Goal: Task Accomplishment & Management: Manage account settings

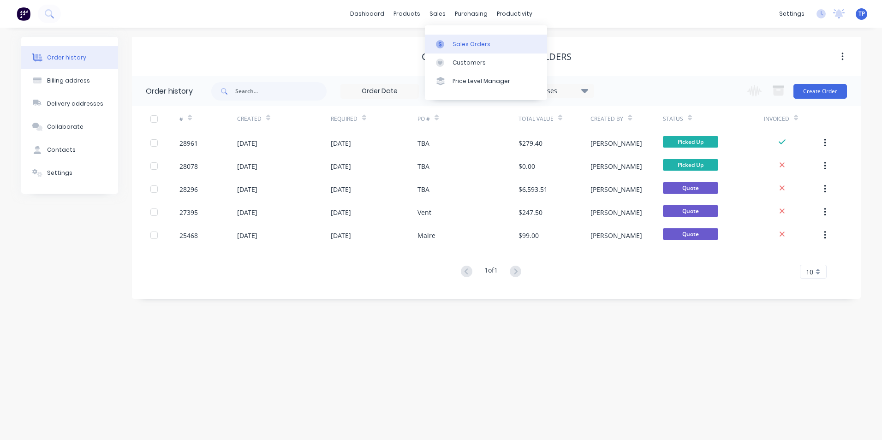
click at [463, 43] on div "Sales Orders" at bounding box center [471, 44] width 38 height 8
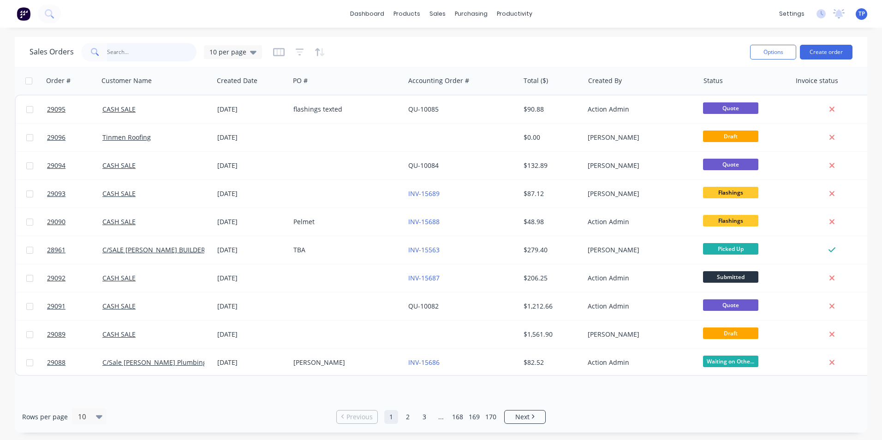
click at [151, 50] on input "text" at bounding box center [152, 52] width 90 height 18
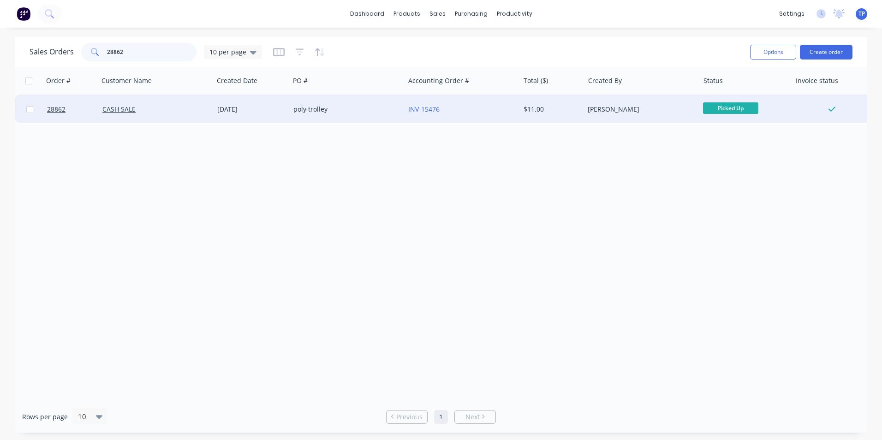
type input "28862"
click at [179, 110] on div "CASH SALE" at bounding box center [153, 109] width 102 height 9
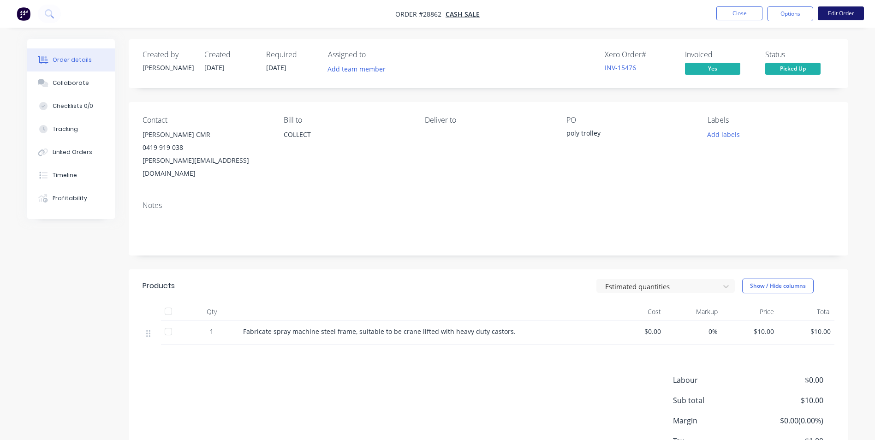
click at [847, 12] on button "Edit Order" at bounding box center [841, 13] width 46 height 14
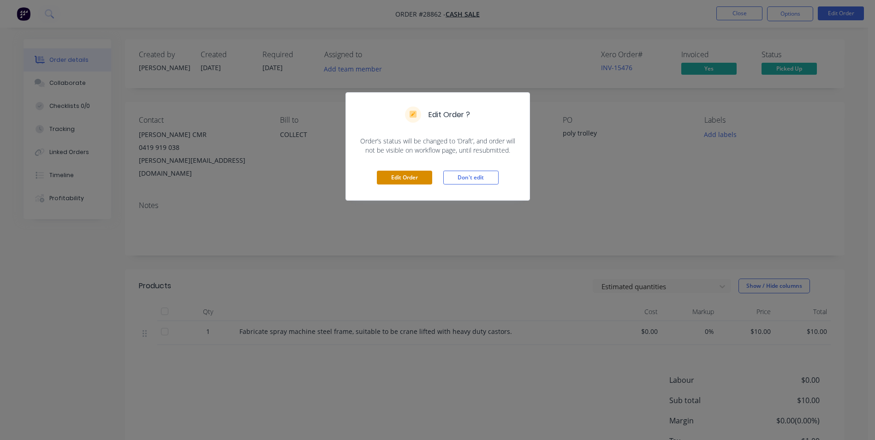
click at [416, 176] on button "Edit Order" at bounding box center [404, 178] width 55 height 14
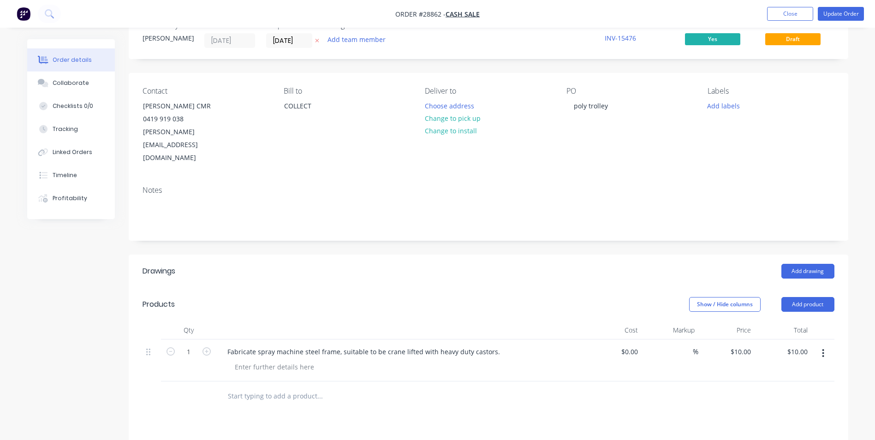
scroll to position [138, 0]
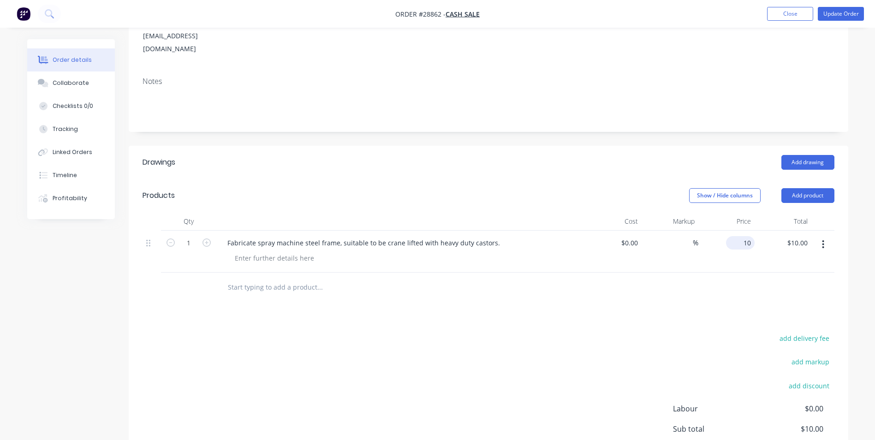
click at [752, 236] on input "10" at bounding box center [742, 242] width 25 height 13
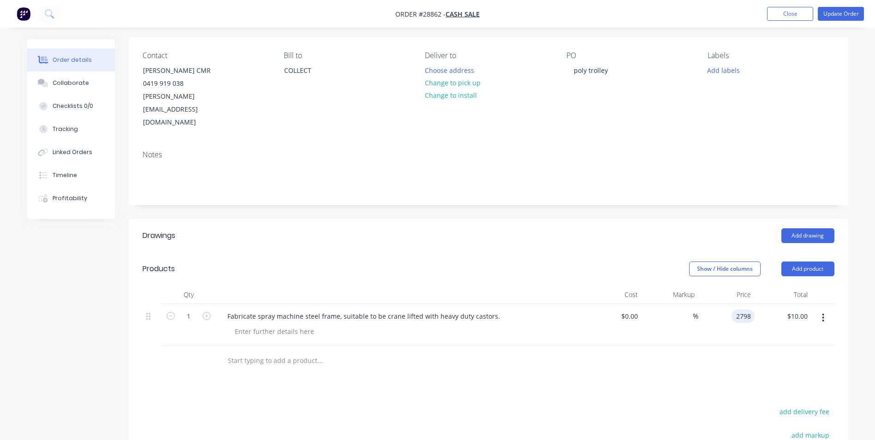
scroll to position [0, 0]
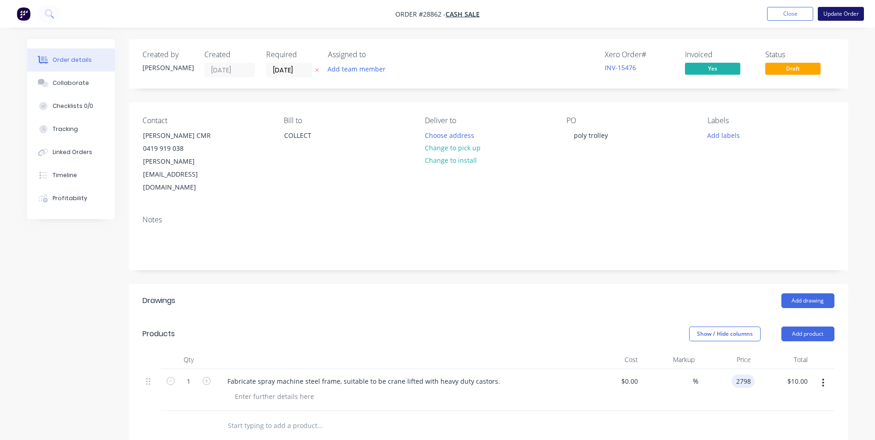
type input "$2,798.00"
click at [838, 13] on button "Update Order" at bounding box center [841, 14] width 46 height 14
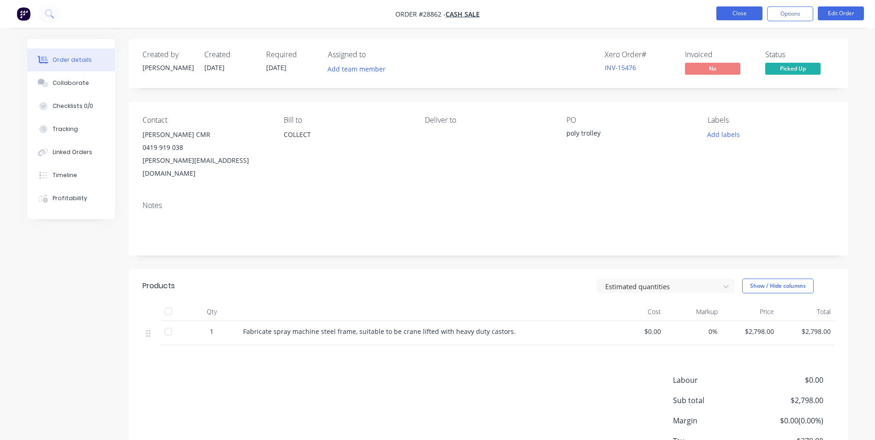
click at [719, 14] on button "Close" at bounding box center [739, 13] width 46 height 14
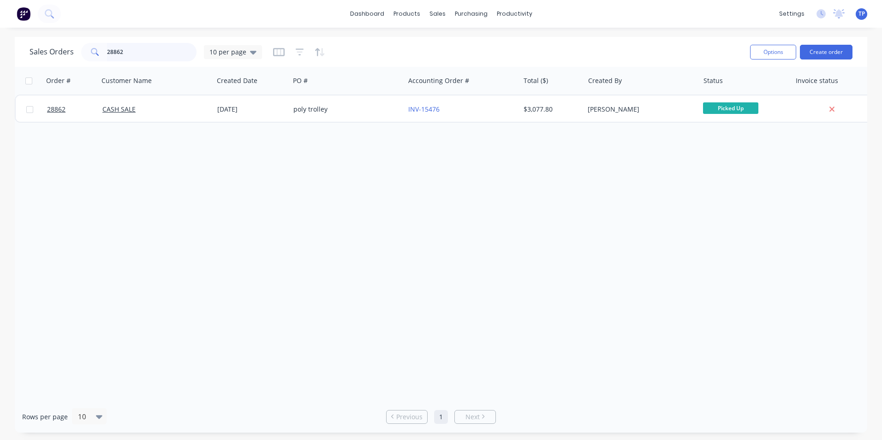
click at [145, 54] on input "28862" at bounding box center [152, 52] width 90 height 18
type input "2"
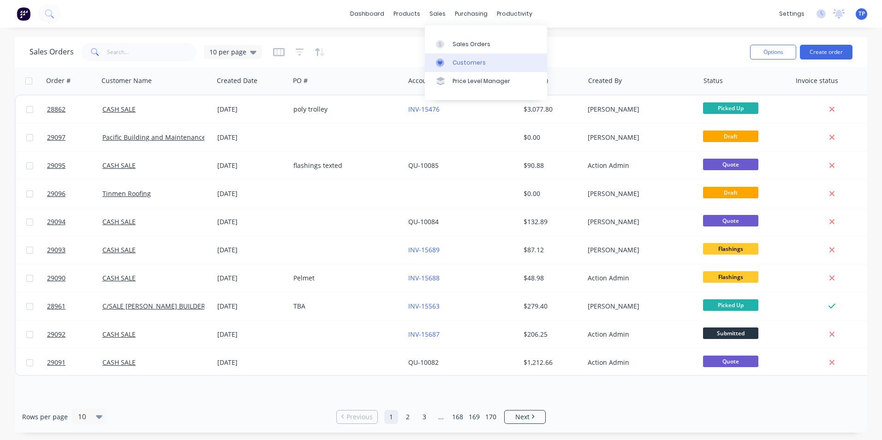
click at [469, 61] on div "Customers" at bounding box center [468, 63] width 33 height 8
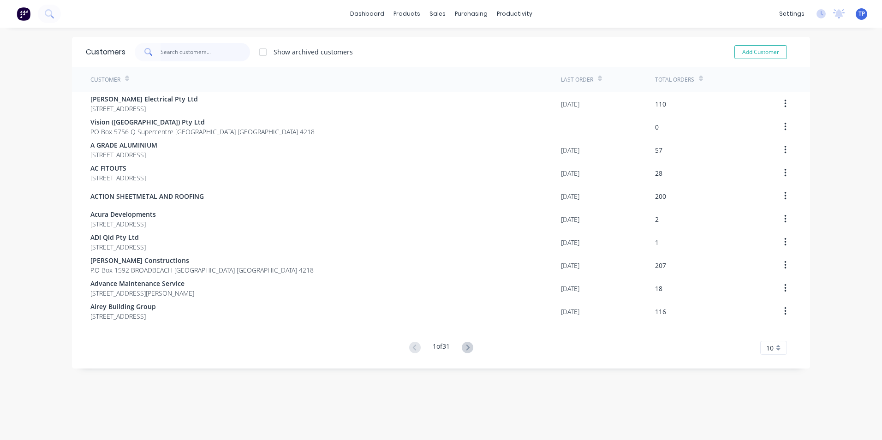
click at [180, 50] on input "text" at bounding box center [205, 52] width 90 height 18
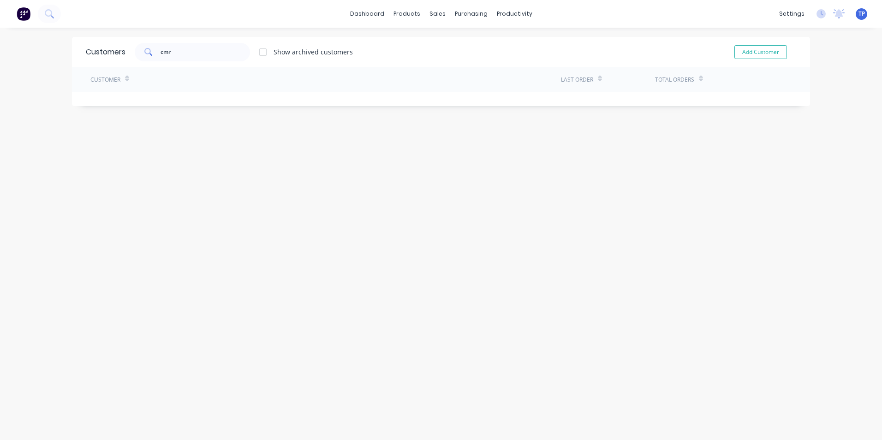
click at [259, 53] on div at bounding box center [263, 52] width 18 height 18
click at [196, 53] on input "cmr" at bounding box center [205, 52] width 90 height 18
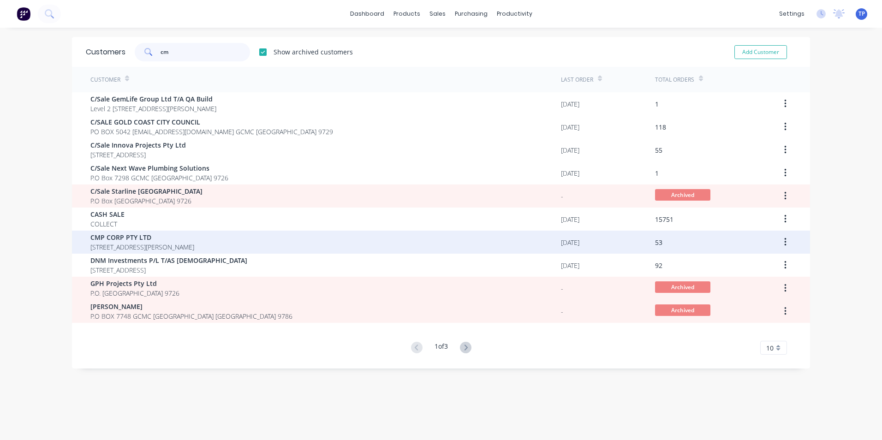
type input "cm"
click at [188, 240] on span "CMP CORP PTY LTD" at bounding box center [142, 237] width 104 height 10
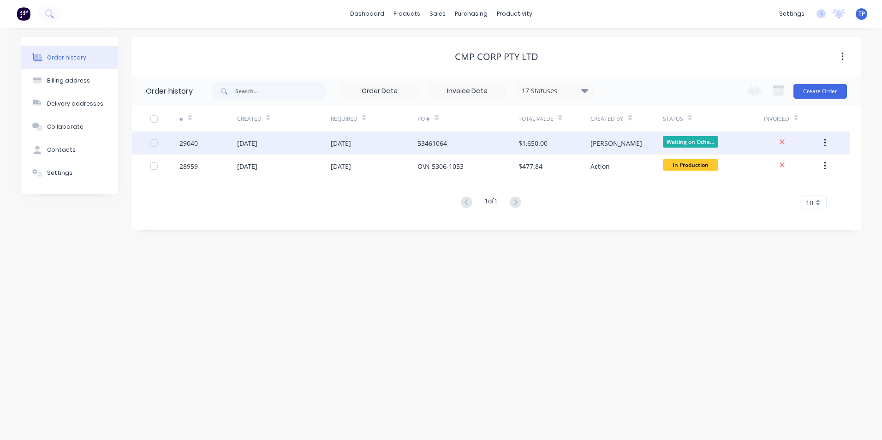
click at [232, 140] on div "29040" at bounding box center [208, 142] width 58 height 23
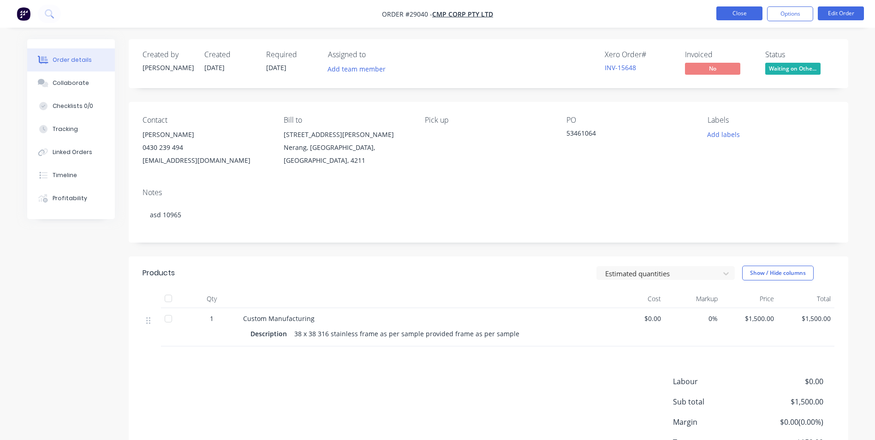
click at [725, 11] on button "Close" at bounding box center [739, 13] width 46 height 14
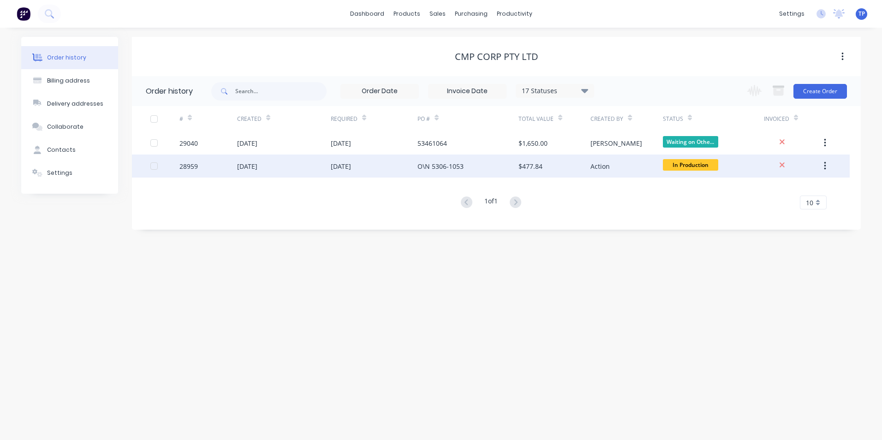
click at [206, 164] on div "28959" at bounding box center [208, 165] width 58 height 23
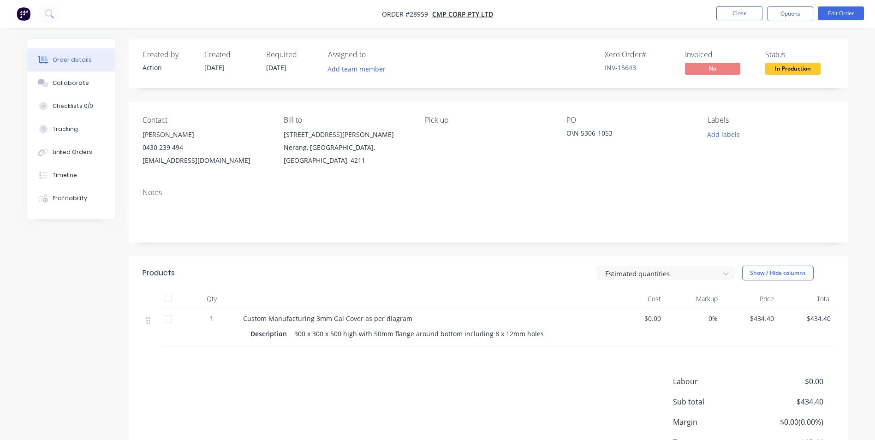
click at [180, 134] on div "[PERSON_NAME]" at bounding box center [205, 134] width 126 height 13
drag, startPoint x: 175, startPoint y: 136, endPoint x: 186, endPoint y: 134, distance: 11.6
click at [175, 136] on div "[PERSON_NAME]" at bounding box center [205, 134] width 126 height 13
click at [837, 10] on button "Edit Order" at bounding box center [841, 13] width 46 height 14
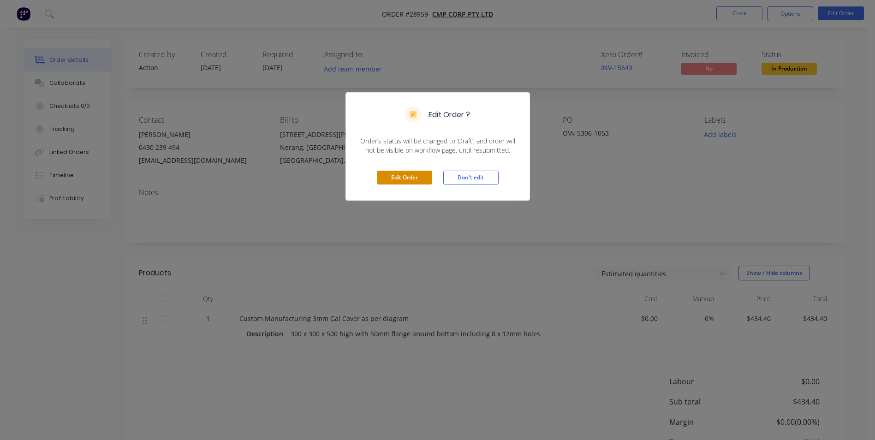
click at [411, 175] on button "Edit Order" at bounding box center [404, 178] width 55 height 14
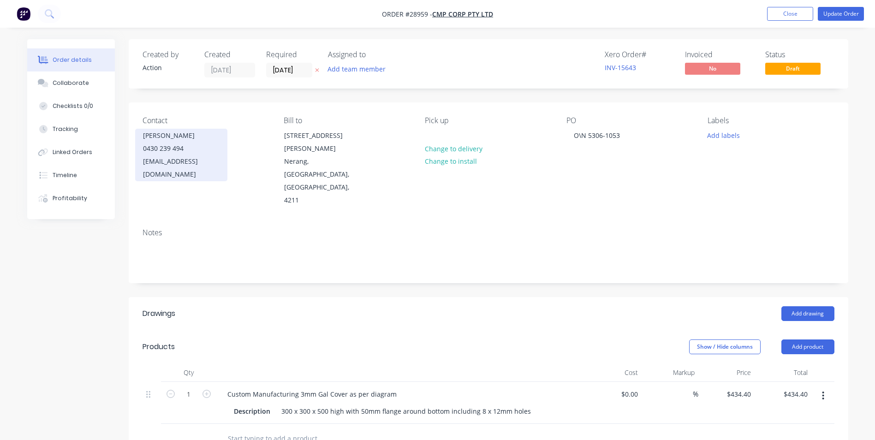
click at [182, 141] on div "[PERSON_NAME]" at bounding box center [181, 135] width 77 height 13
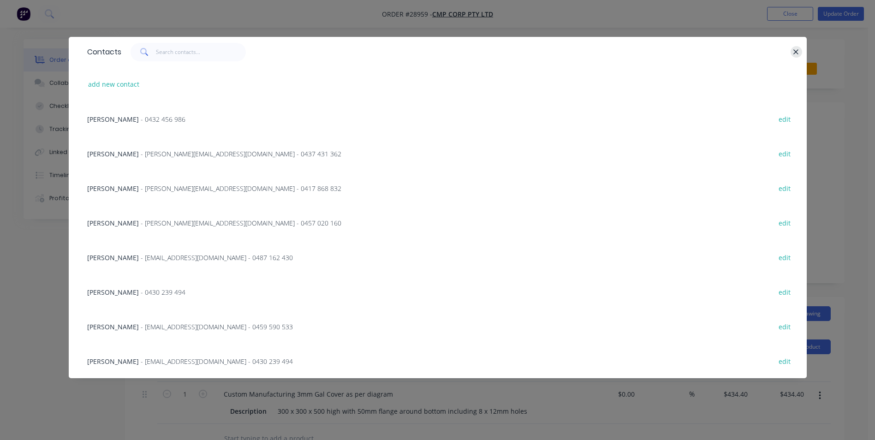
click at [799, 51] on icon "button" at bounding box center [796, 52] width 6 height 8
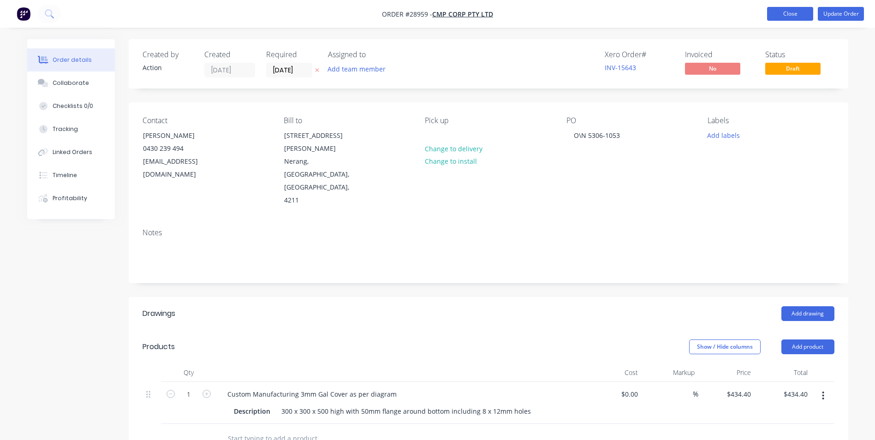
click at [775, 11] on button "Close" at bounding box center [790, 14] width 46 height 14
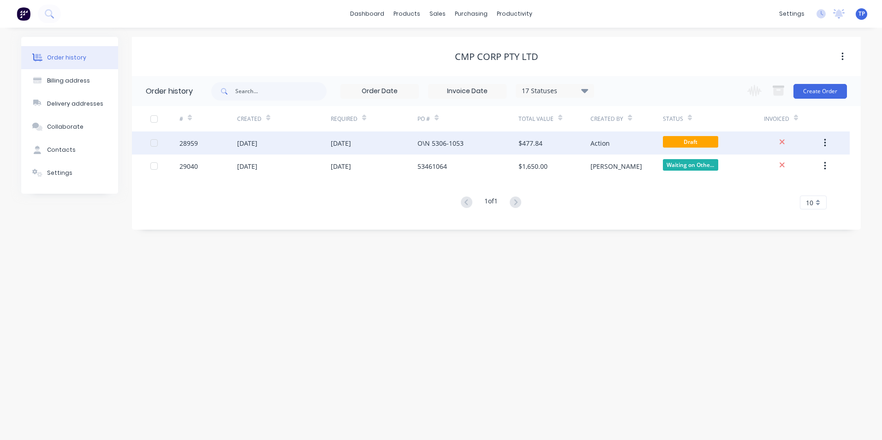
click at [639, 142] on div "Action" at bounding box center [626, 142] width 72 height 23
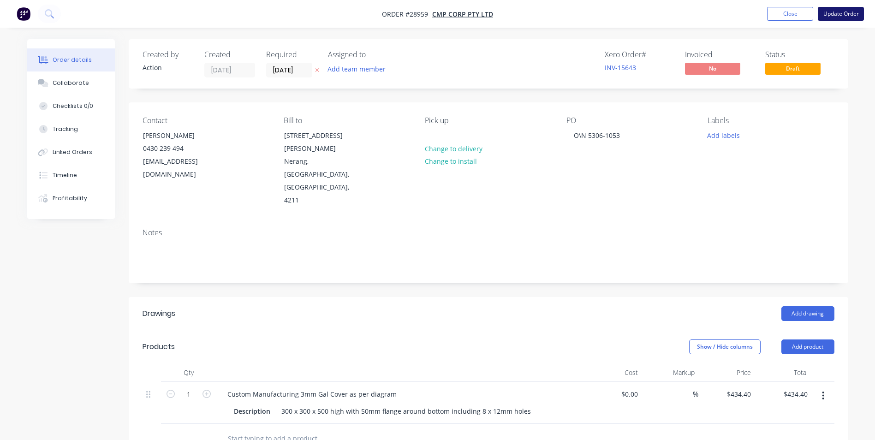
click at [852, 15] on button "Update Order" at bounding box center [841, 14] width 46 height 14
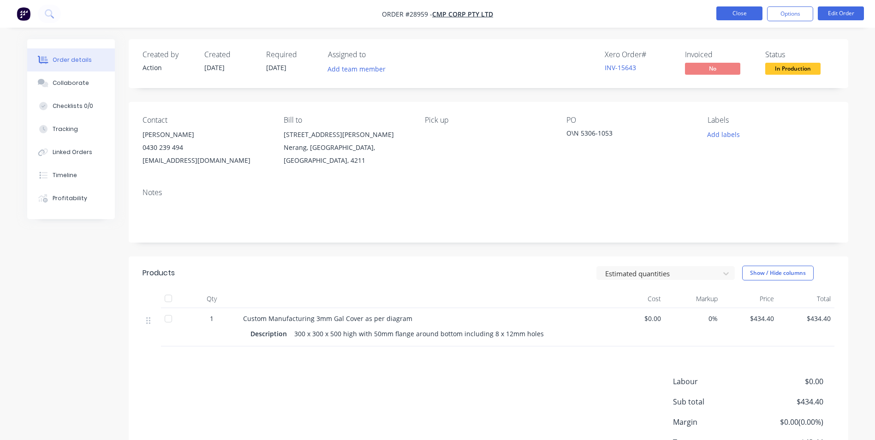
click at [729, 12] on button "Close" at bounding box center [739, 13] width 46 height 14
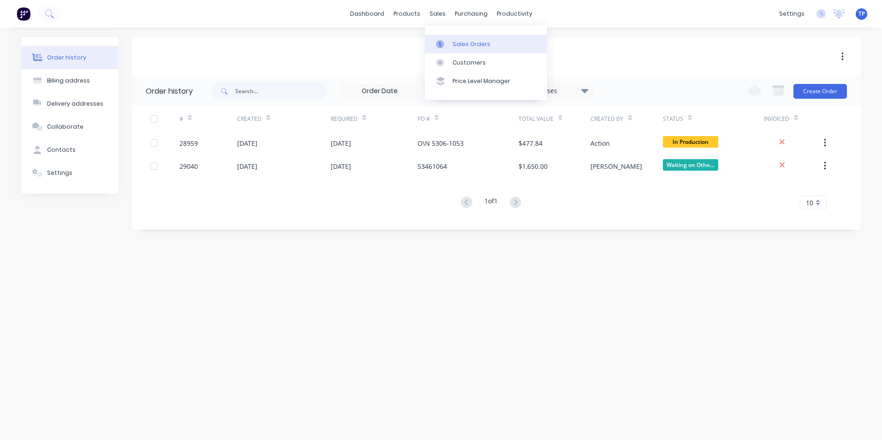
click at [472, 42] on div "Sales Orders" at bounding box center [471, 44] width 38 height 8
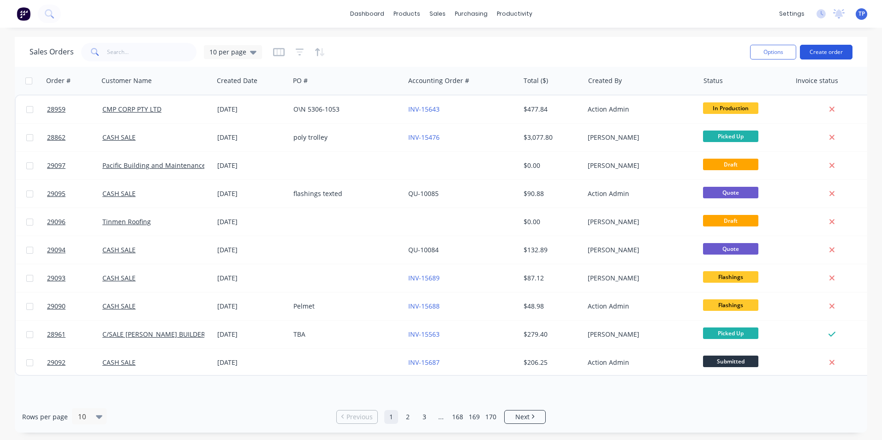
click at [815, 51] on button "Create order" at bounding box center [826, 52] width 53 height 15
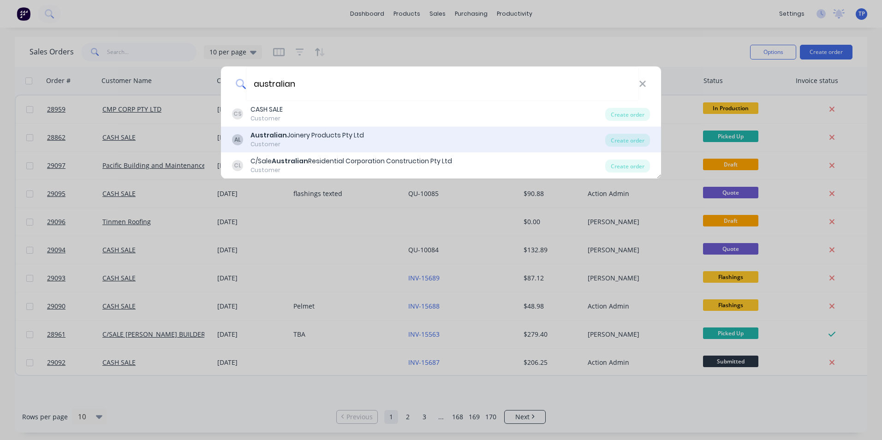
type input "australian"
click at [265, 142] on div "Customer" at bounding box center [306, 144] width 113 height 8
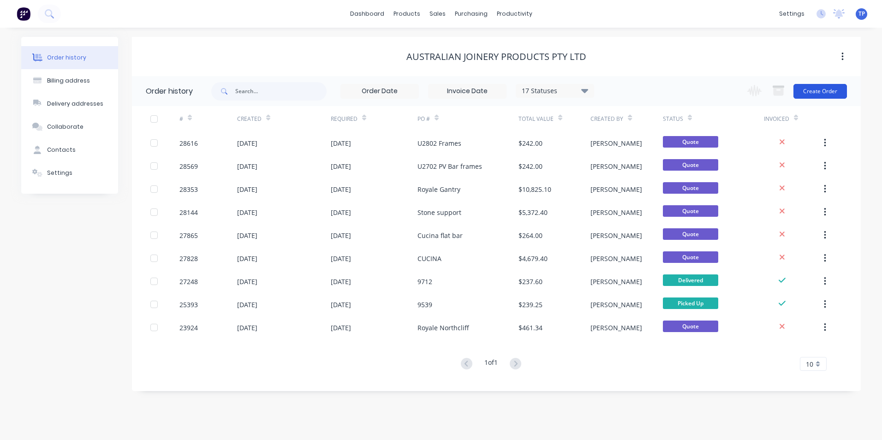
click at [831, 92] on button "Create Order" at bounding box center [819, 91] width 53 height 15
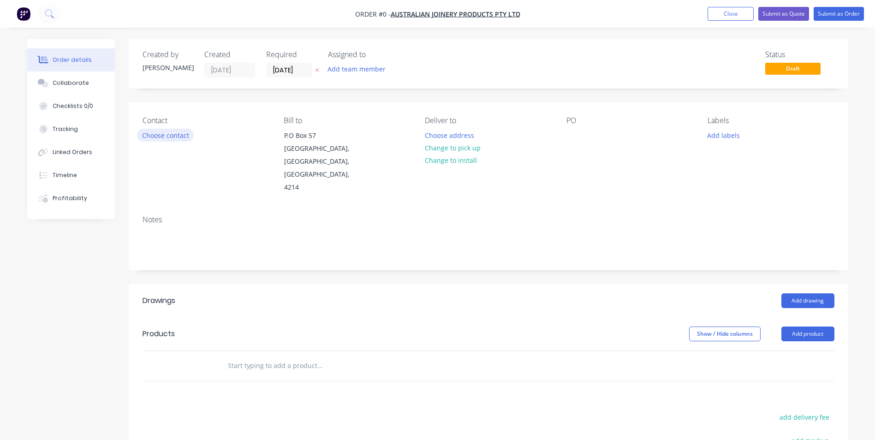
click at [169, 134] on button "Choose contact" at bounding box center [165, 135] width 57 height 12
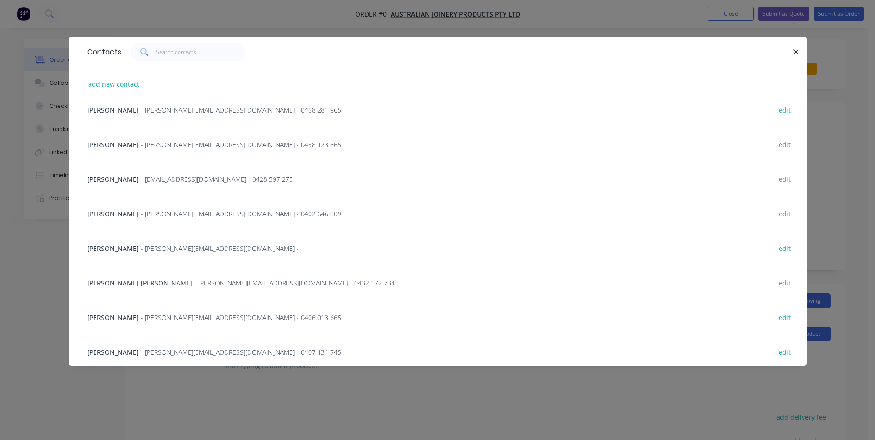
scroll to position [151, 0]
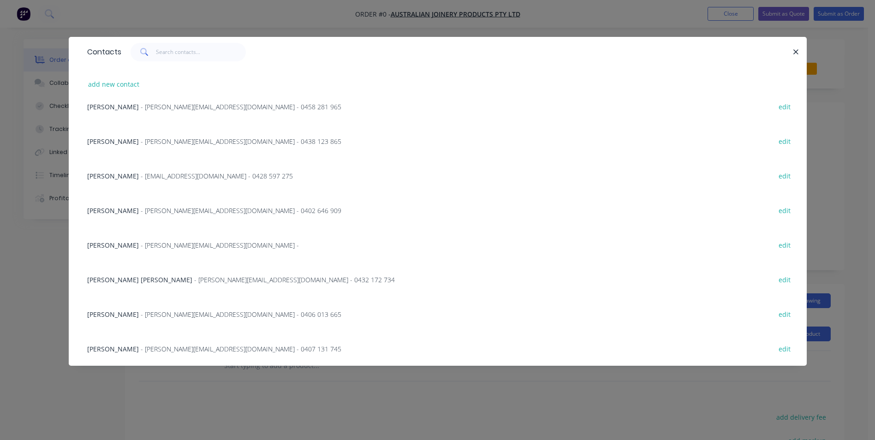
click at [194, 280] on span "- [PERSON_NAME][EMAIL_ADDRESS][DOMAIN_NAME] - 0432 172 734" at bounding box center [294, 279] width 201 height 9
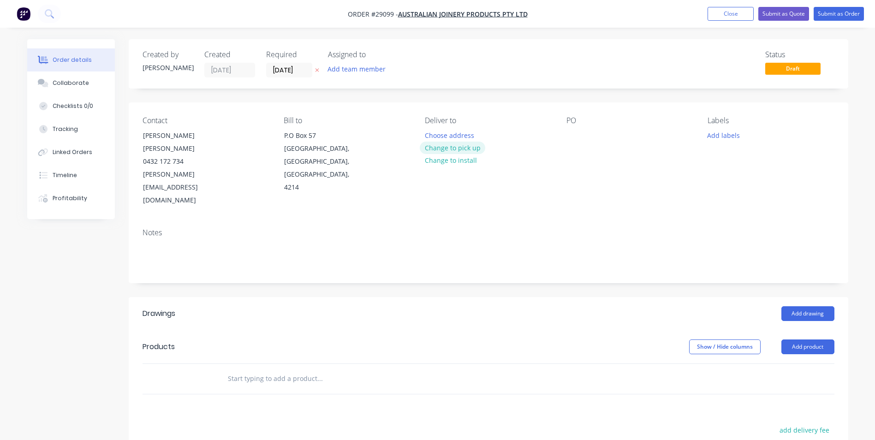
click at [480, 147] on button "Change to pick up" at bounding box center [452, 148] width 65 height 12
click at [574, 137] on div at bounding box center [573, 135] width 15 height 13
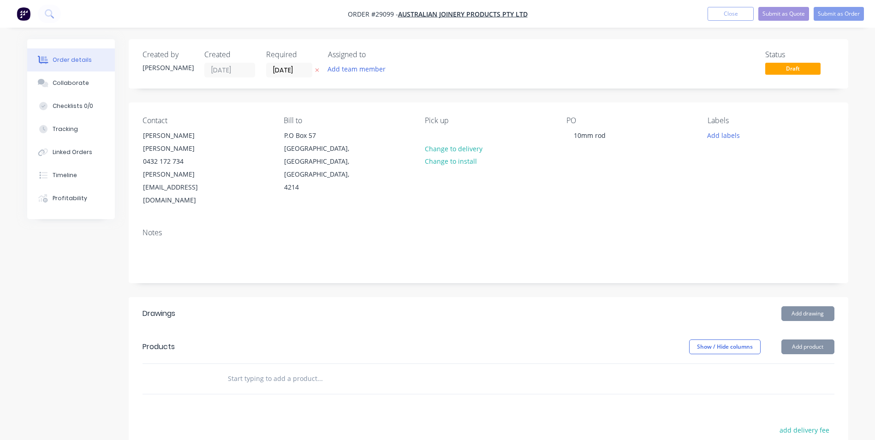
click at [265, 369] on input "text" at bounding box center [319, 378] width 184 height 18
click at [551, 303] on header "Drawings Add drawing" at bounding box center [488, 313] width 719 height 33
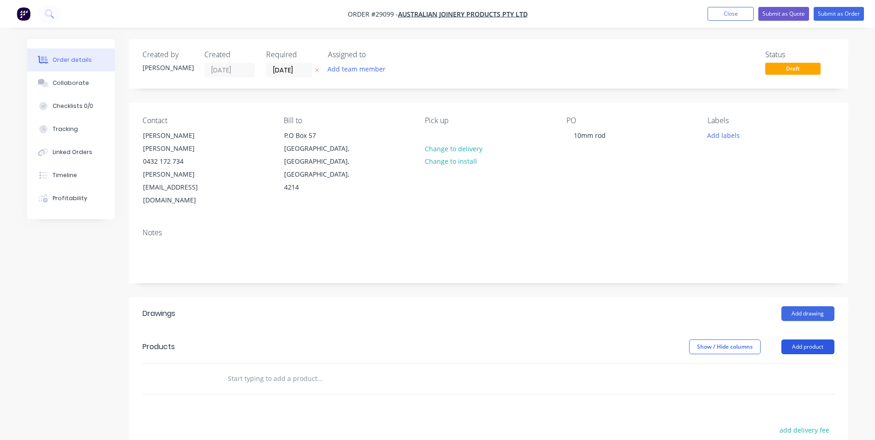
click at [814, 339] on button "Add product" at bounding box center [807, 346] width 53 height 15
click at [761, 382] on div "Basic product" at bounding box center [790, 388] width 71 height 13
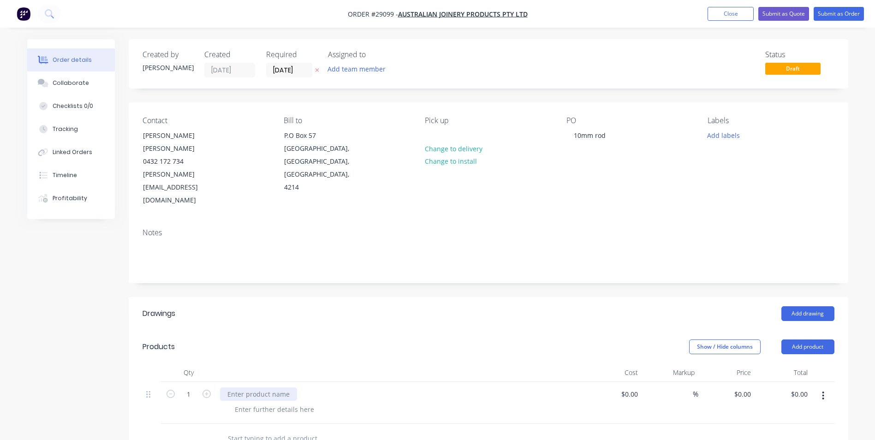
click at [254, 387] on div at bounding box center [258, 393] width 77 height 13
click at [747, 387] on input "0" at bounding box center [743, 393] width 21 height 13
type input "$33.00"
click at [699, 424] on div at bounding box center [488, 439] width 692 height 30
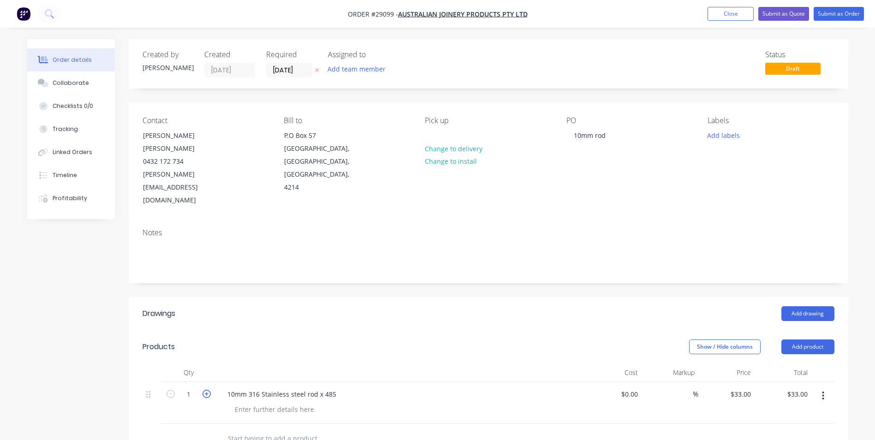
click at [204, 390] on icon "button" at bounding box center [206, 394] width 8 height 8
type input "2"
type input "$66.00"
click at [205, 390] on icon "button" at bounding box center [206, 394] width 8 height 8
type input "3"
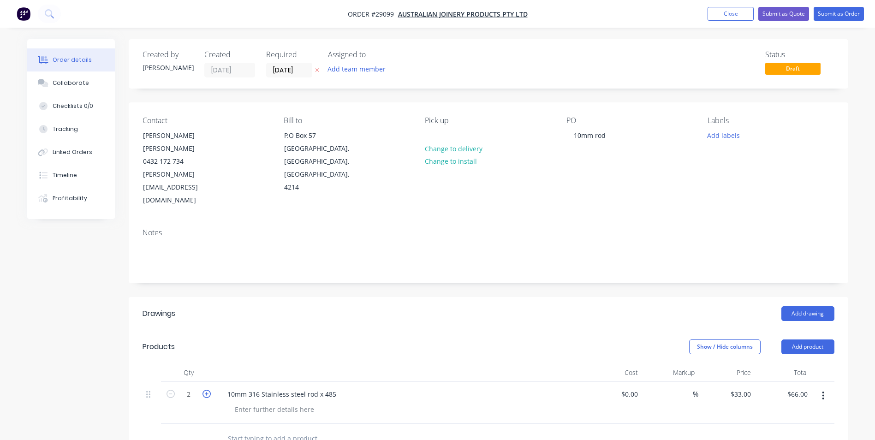
type input "$99.00"
click at [796, 13] on button "Submit as Quote" at bounding box center [783, 14] width 51 height 14
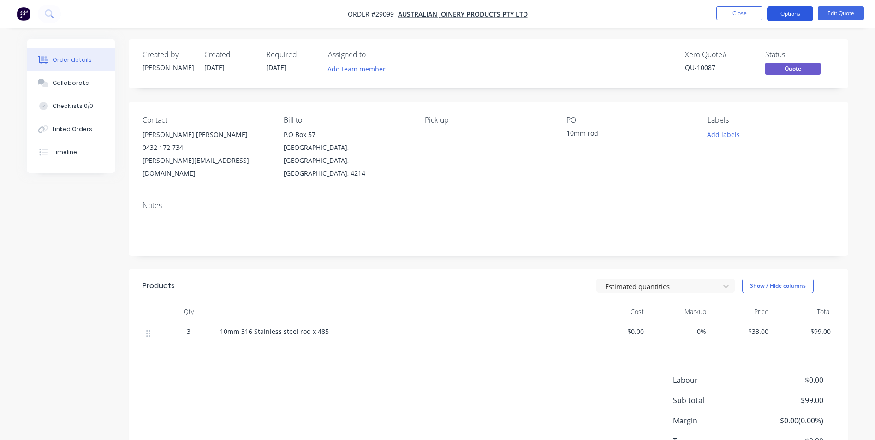
click at [792, 13] on button "Options" at bounding box center [790, 13] width 46 height 15
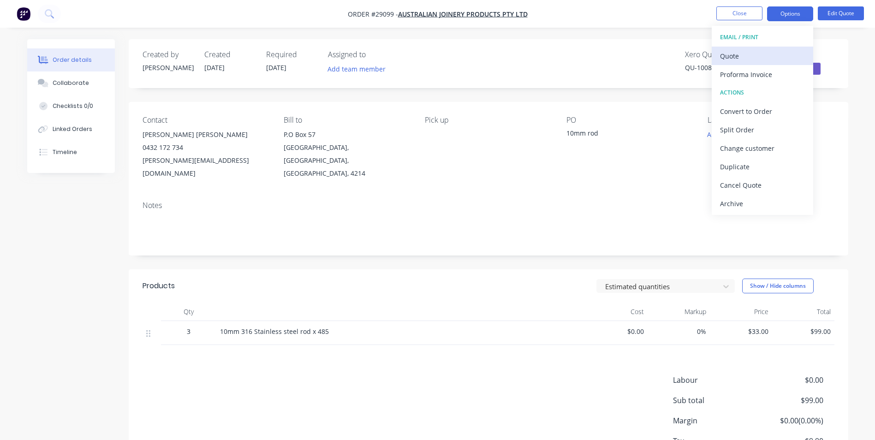
click at [749, 57] on div "Quote" at bounding box center [762, 55] width 85 height 13
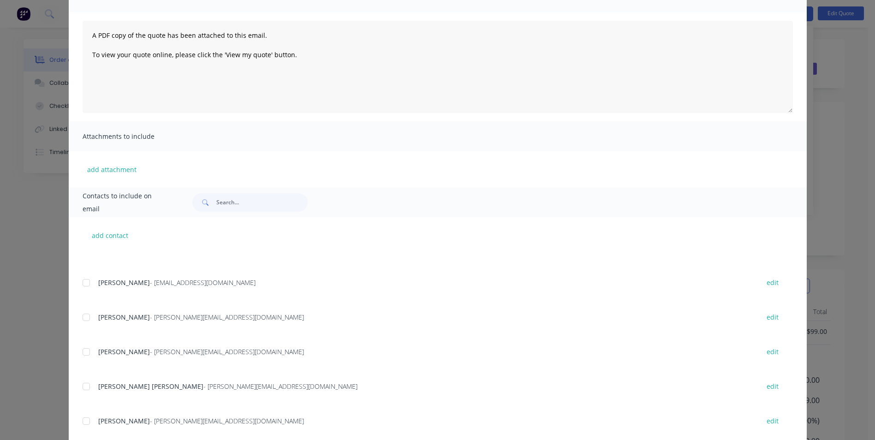
scroll to position [195, 0]
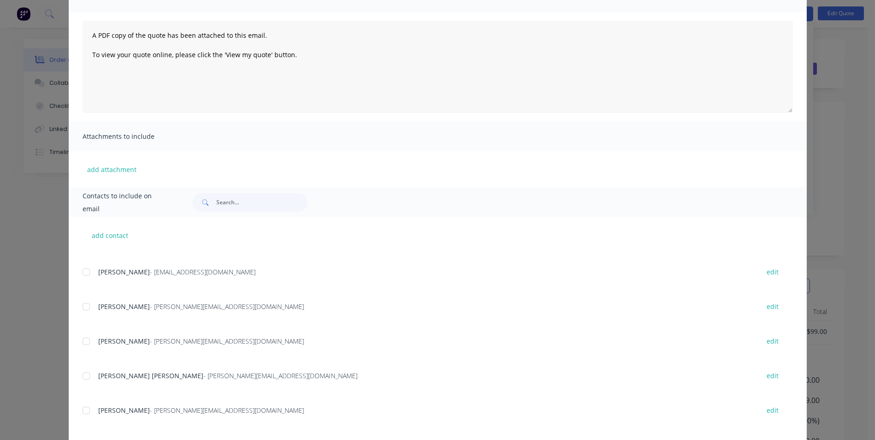
click at [82, 376] on div at bounding box center [86, 376] width 18 height 18
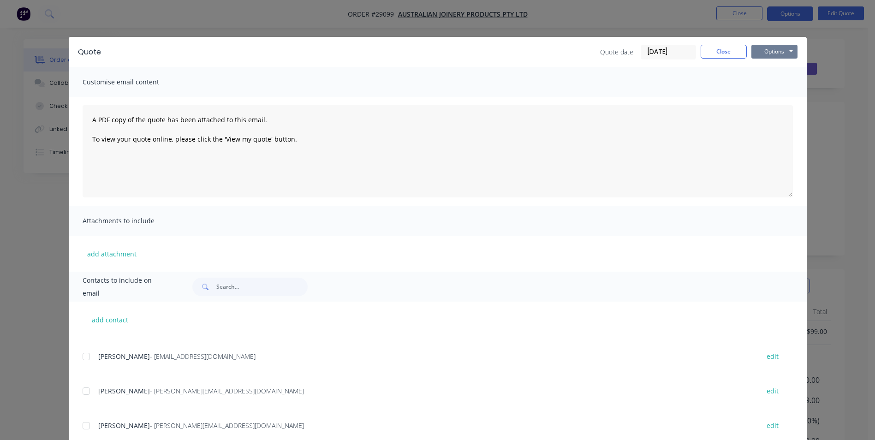
click at [764, 48] on button "Options" at bounding box center [774, 52] width 46 height 14
click at [764, 98] on button "Email" at bounding box center [780, 98] width 59 height 15
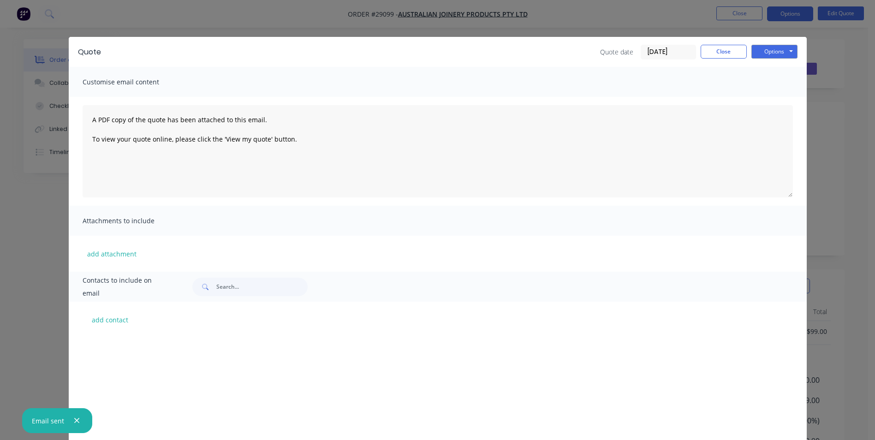
scroll to position [195, 0]
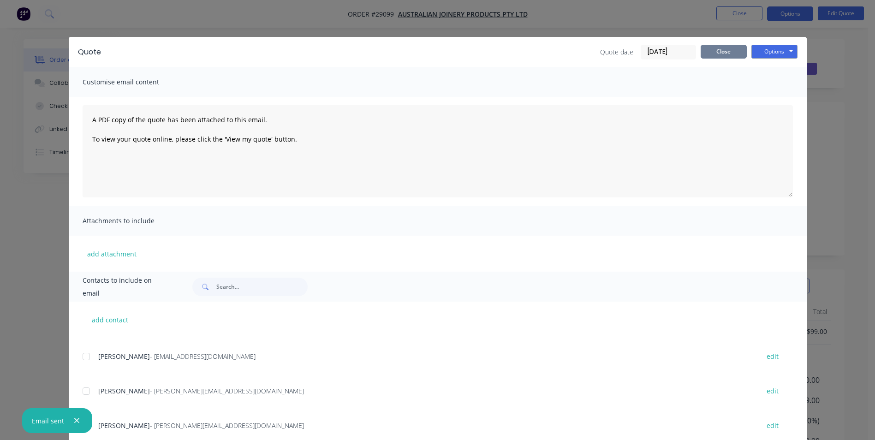
click at [706, 50] on button "Close" at bounding box center [723, 52] width 46 height 14
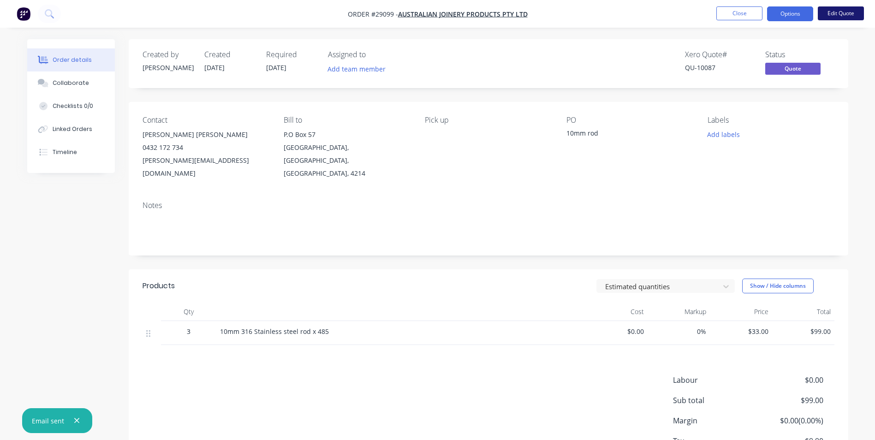
click at [838, 14] on button "Edit Quote" at bounding box center [841, 13] width 46 height 14
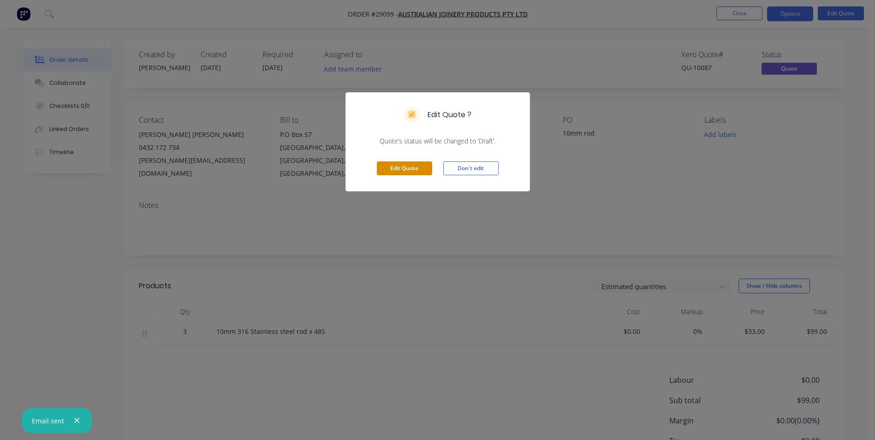
click at [409, 167] on button "Edit Quote" at bounding box center [404, 168] width 55 height 14
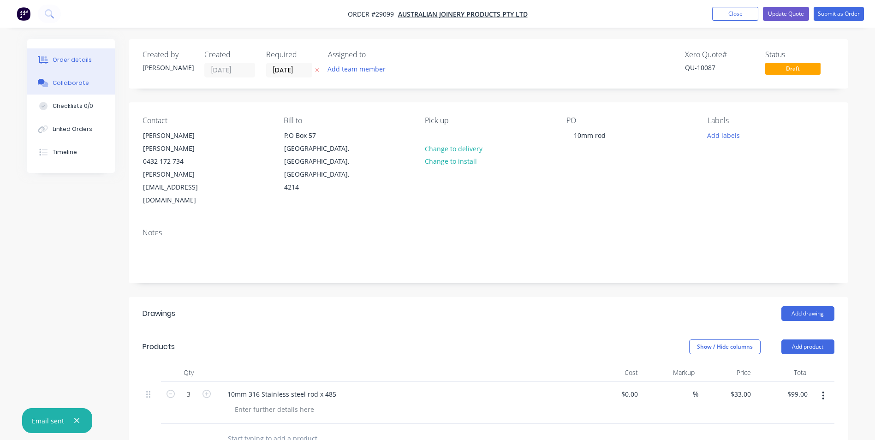
click at [70, 83] on div "Collaborate" at bounding box center [71, 83] width 36 height 8
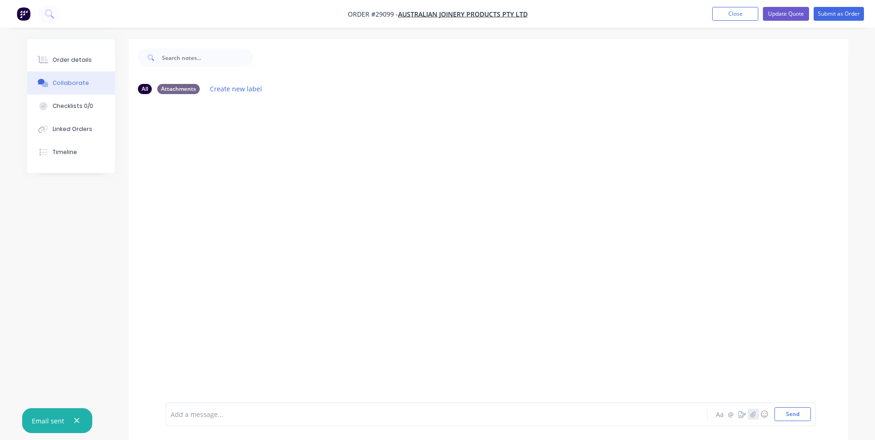
click at [751, 414] on icon "button" at bounding box center [753, 414] width 6 height 6
click at [795, 413] on button "Send" at bounding box center [792, 414] width 36 height 14
drag, startPoint x: 789, startPoint y: 13, endPoint x: 783, endPoint y: 14, distance: 5.7
click at [789, 13] on button "Update Quote" at bounding box center [786, 14] width 46 height 14
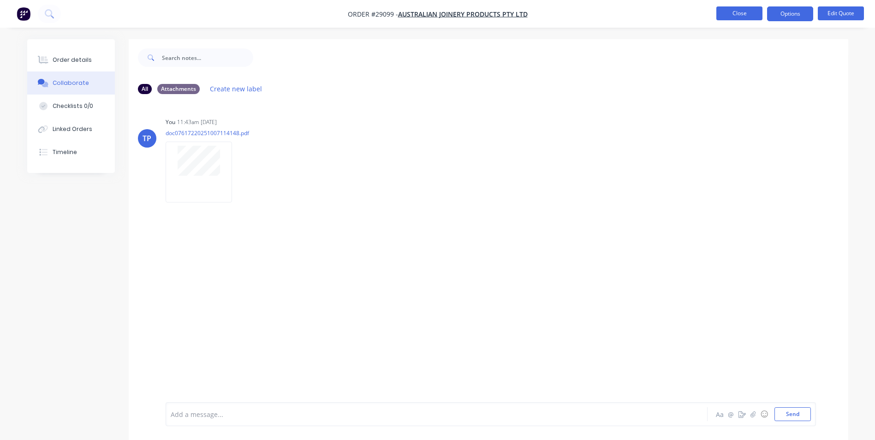
click at [724, 15] on button "Close" at bounding box center [739, 13] width 46 height 14
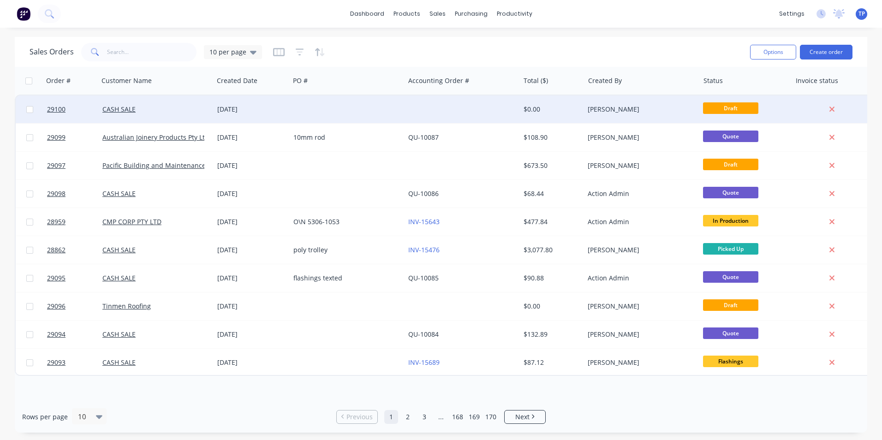
click at [413, 106] on div at bounding box center [461, 109] width 115 height 28
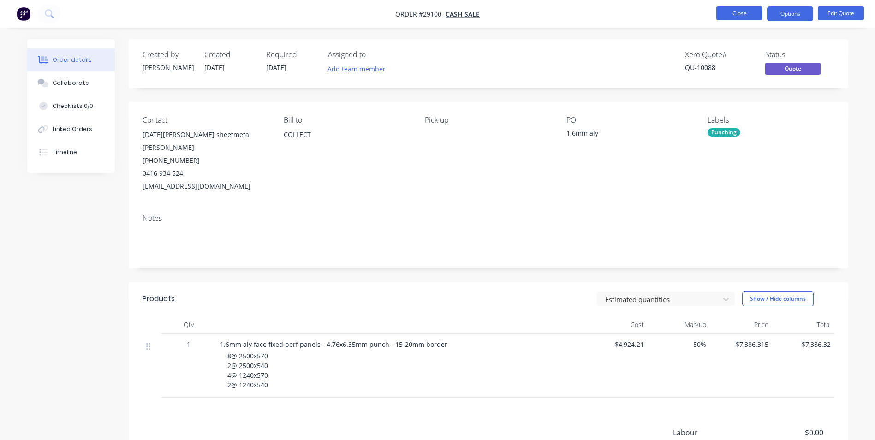
click at [727, 12] on button "Close" at bounding box center [739, 13] width 46 height 14
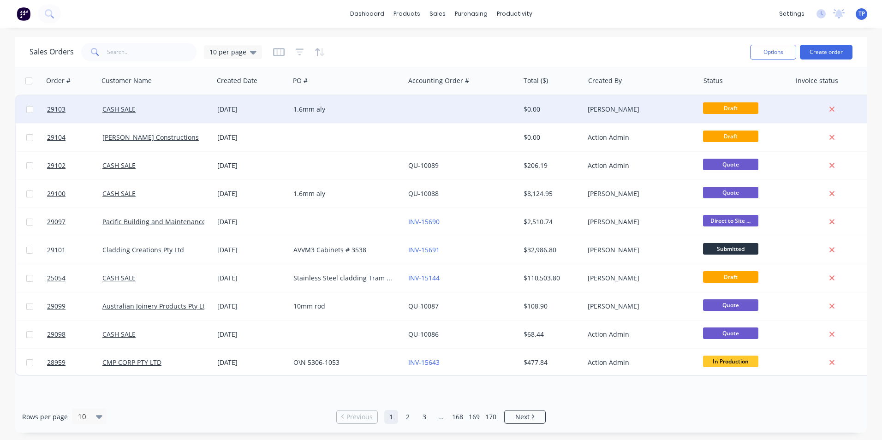
click at [360, 112] on div "1.6mm aly" at bounding box center [344, 109] width 102 height 9
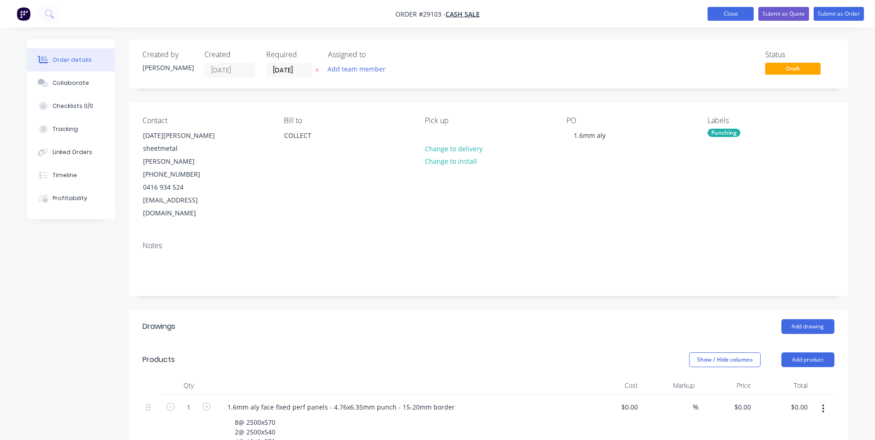
click at [711, 12] on button "Close" at bounding box center [730, 14] width 46 height 14
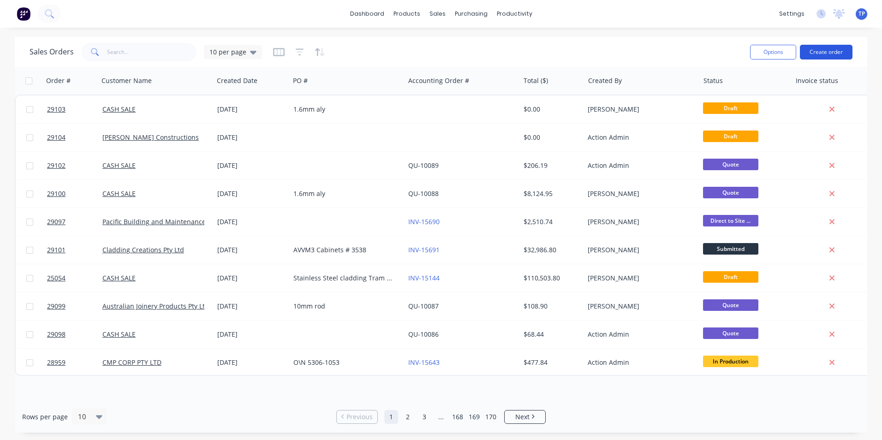
click at [830, 50] on button "Create order" at bounding box center [826, 52] width 53 height 15
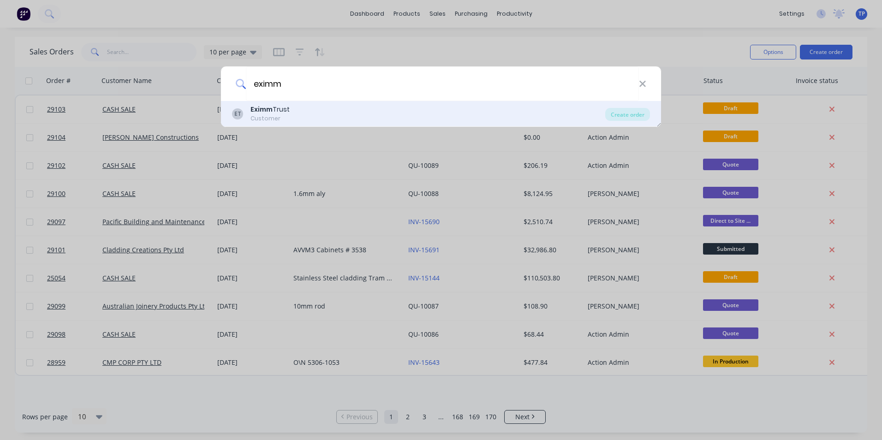
type input "eximm"
click at [301, 115] on div "ET Eximm Trust Customer" at bounding box center [418, 114] width 373 height 18
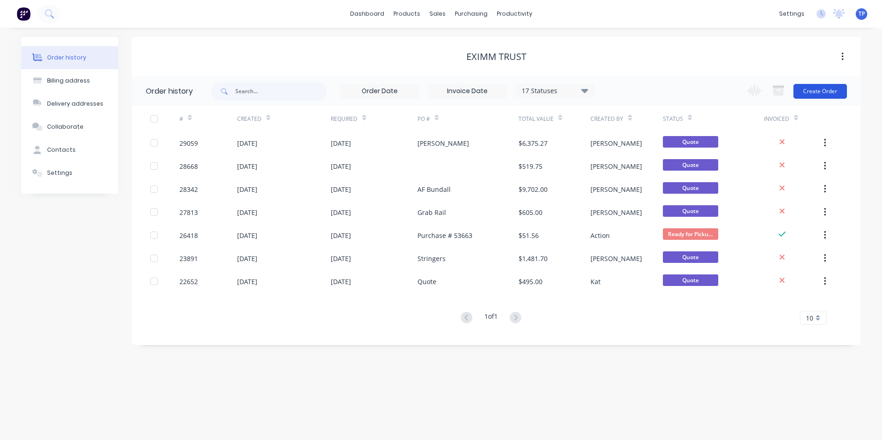
click at [830, 92] on button "Create Order" at bounding box center [819, 91] width 53 height 15
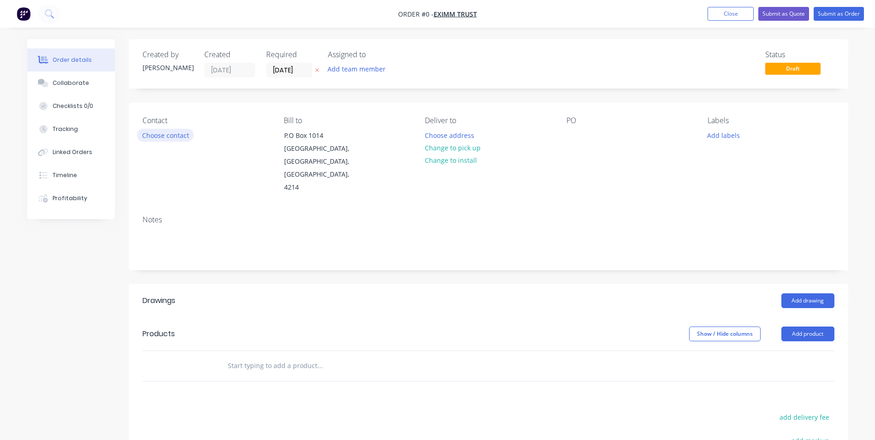
click at [163, 137] on button "Choose contact" at bounding box center [165, 135] width 57 height 12
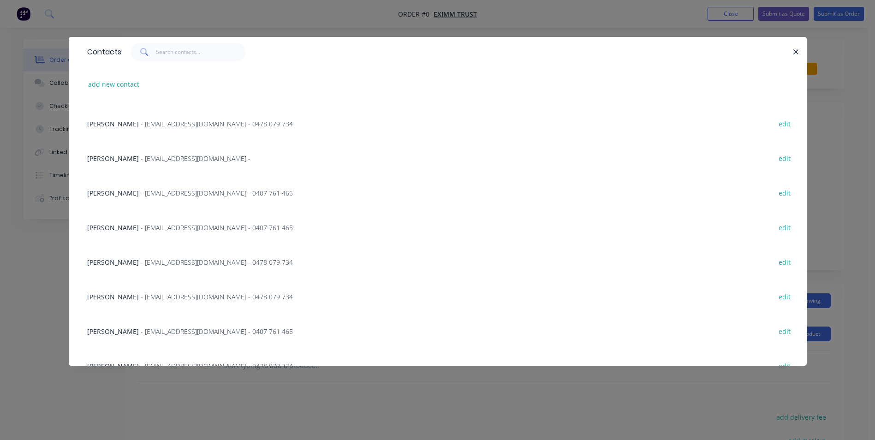
scroll to position [463, 0]
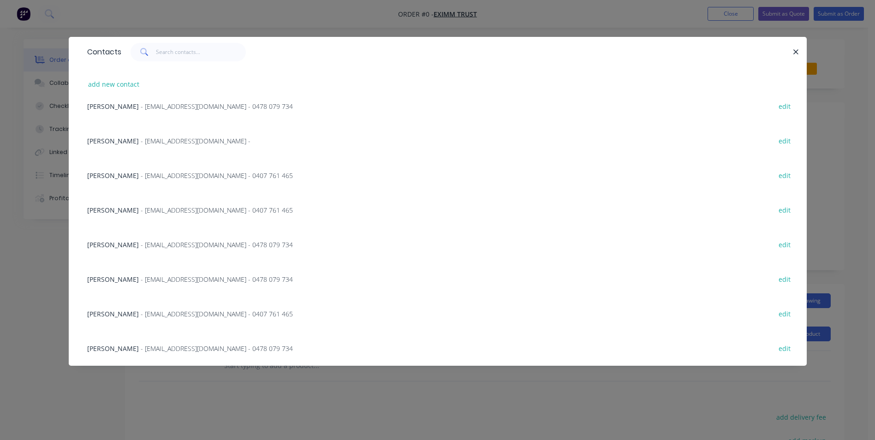
click at [129, 346] on span "[PERSON_NAME]" at bounding box center [113, 348] width 52 height 9
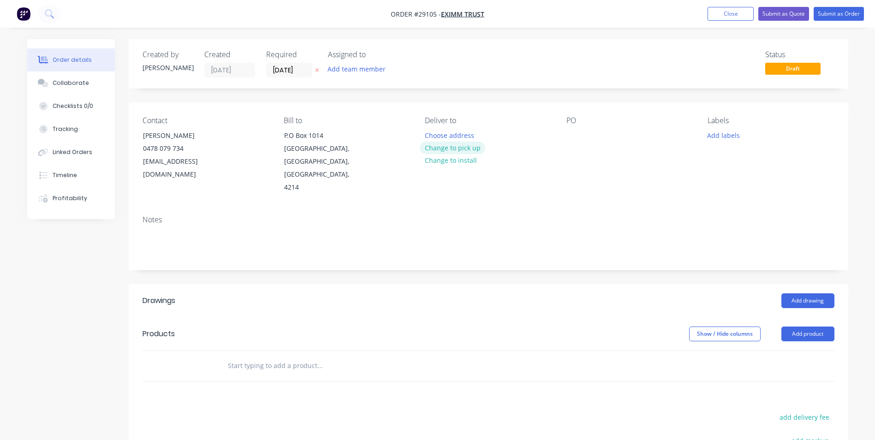
click at [467, 146] on button "Change to pick up" at bounding box center [452, 148] width 65 height 12
click at [569, 134] on div at bounding box center [573, 135] width 15 height 13
click at [813, 326] on button "Add product" at bounding box center [807, 333] width 53 height 15
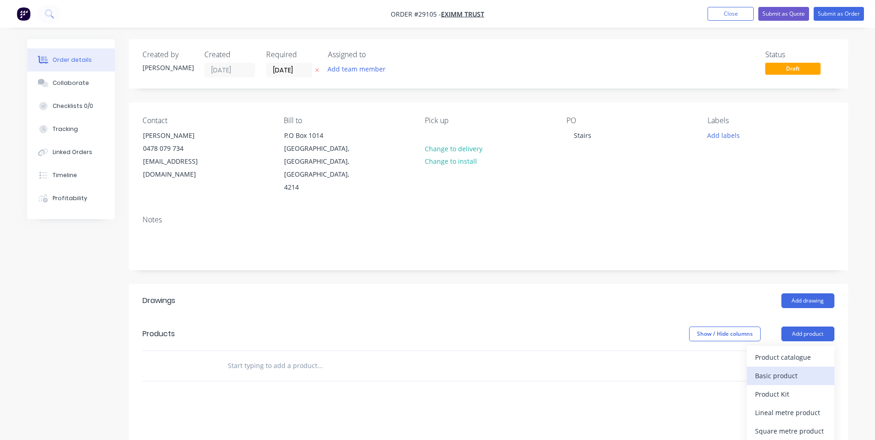
click at [777, 369] on div "Basic product" at bounding box center [790, 375] width 71 height 13
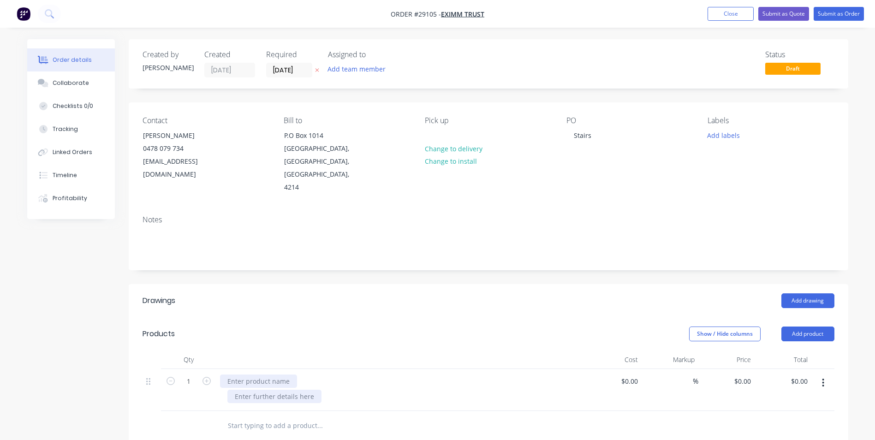
drag, startPoint x: 242, startPoint y: 368, endPoint x: 299, endPoint y: 390, distance: 61.6
click at [243, 374] on div at bounding box center [258, 380] width 77 height 13
click at [281, 374] on div "Stair stringers and stairs" at bounding box center [265, 380] width 91 height 13
click at [308, 374] on div "Stair stringers. 10 x stairs" at bounding box center [267, 380] width 94 height 13
click at [741, 374] on div "0 0" at bounding box center [747, 380] width 14 height 13
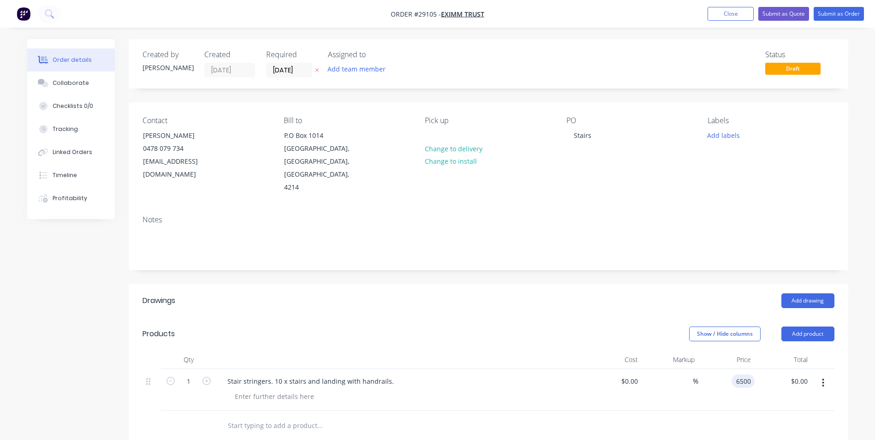
type input "$6,500.00"
click at [814, 418] on div at bounding box center [488, 426] width 692 height 30
click at [273, 390] on div at bounding box center [274, 396] width 94 height 13
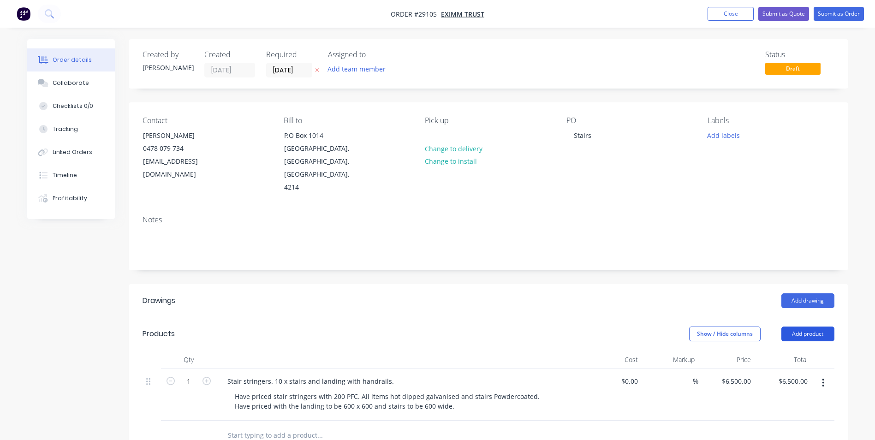
click at [804, 326] on button "Add product" at bounding box center [807, 333] width 53 height 15
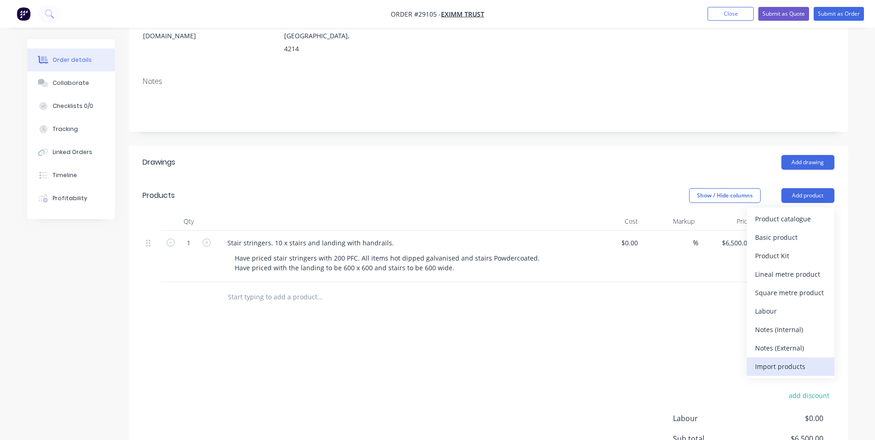
click at [768, 360] on div "Import products" at bounding box center [790, 366] width 71 height 13
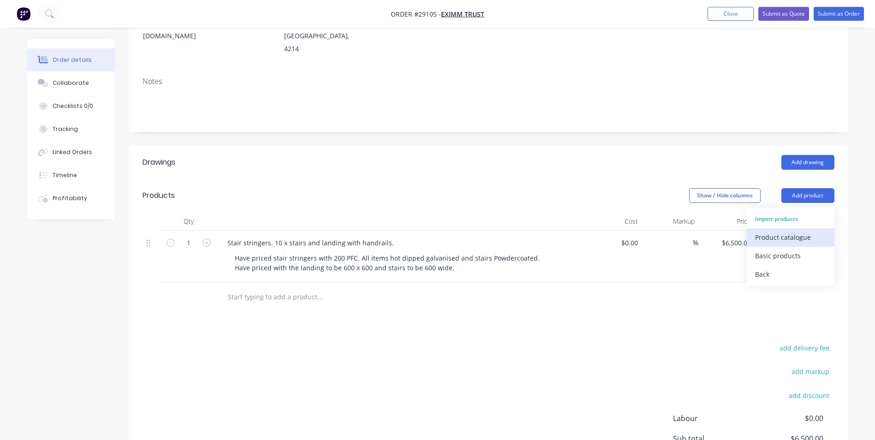
click at [782, 231] on div "Product catalogue" at bounding box center [790, 237] width 71 height 13
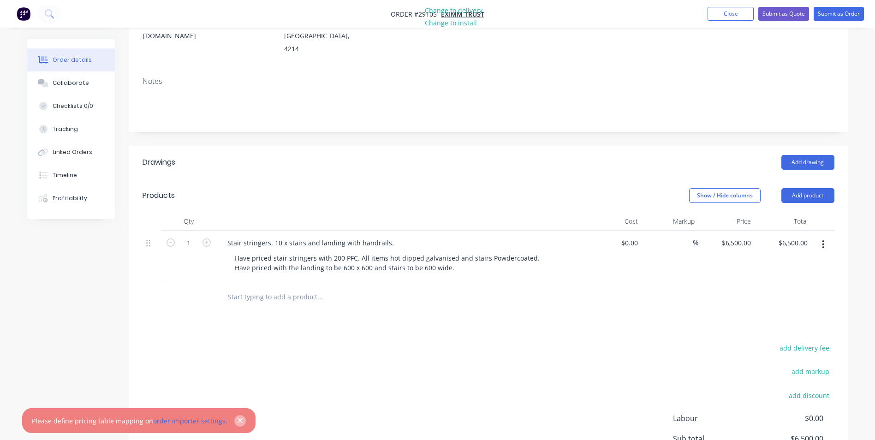
click at [239, 418] on button "button" at bounding box center [240, 421] width 12 height 12
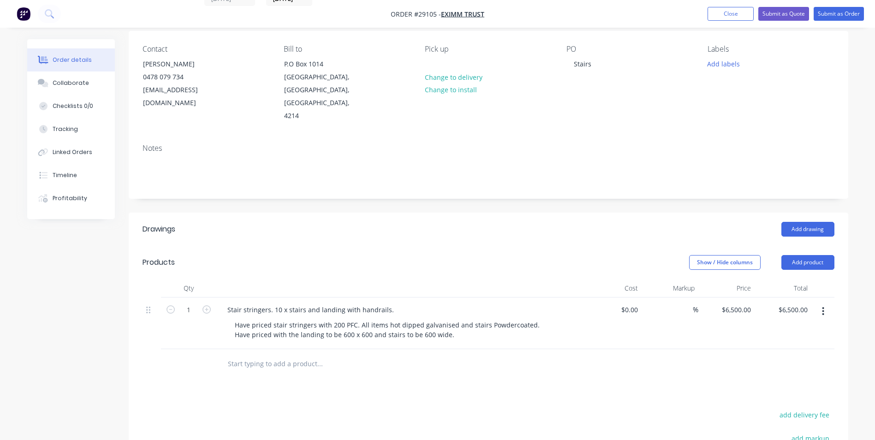
scroll to position [92, 0]
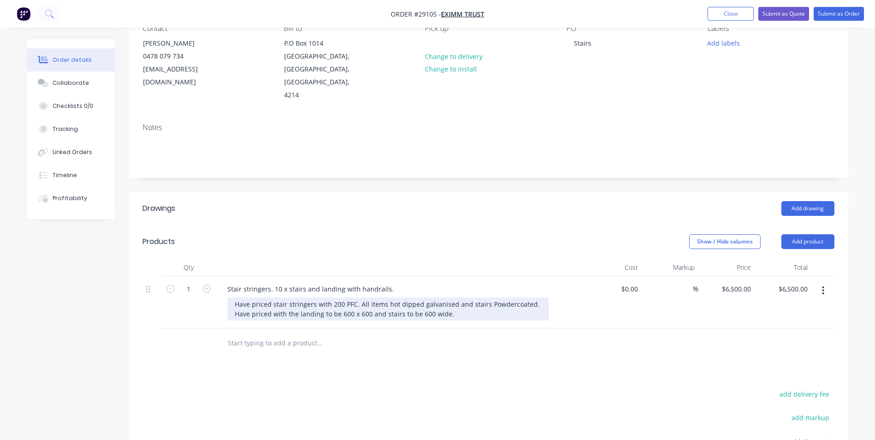
click at [475, 304] on div "Have priced stair stringers with 200 PFC. All items hot dipped galvanised and s…" at bounding box center [387, 308] width 321 height 23
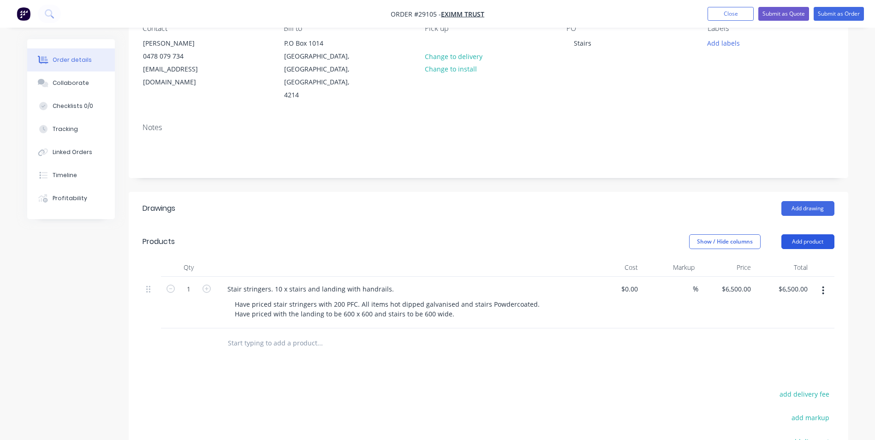
click at [816, 234] on button "Add product" at bounding box center [807, 241] width 53 height 15
click at [780, 277] on div "Product catalogue" at bounding box center [790, 283] width 71 height 13
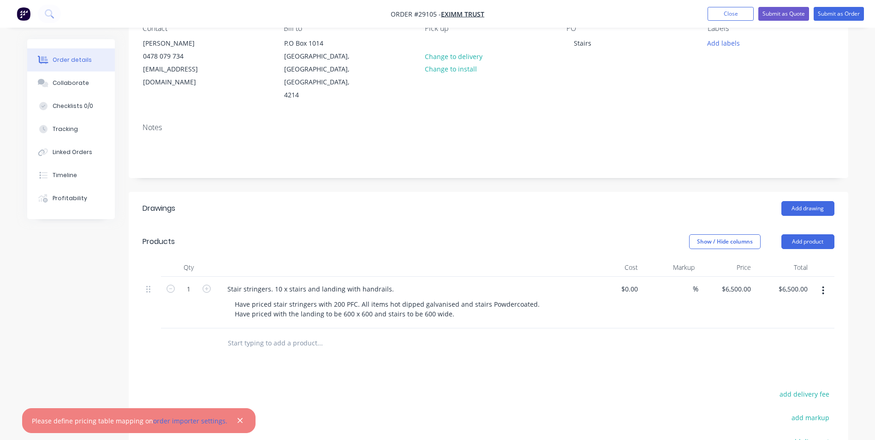
click at [237, 420] on icon "button" at bounding box center [240, 420] width 6 height 8
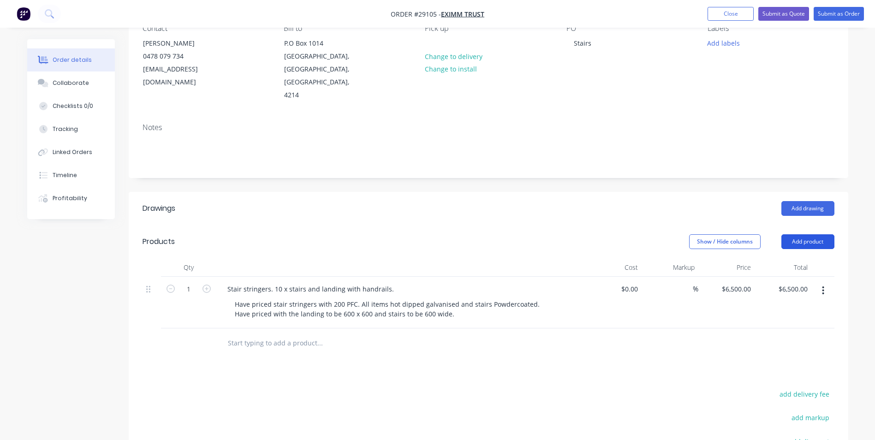
click at [822, 234] on button "Add product" at bounding box center [807, 241] width 53 height 15
click at [803, 295] on div "Basic products" at bounding box center [790, 301] width 71 height 13
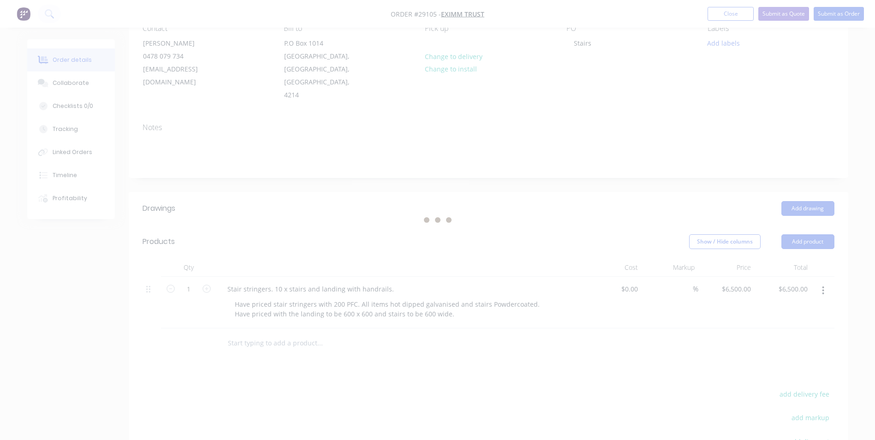
scroll to position [0, 0]
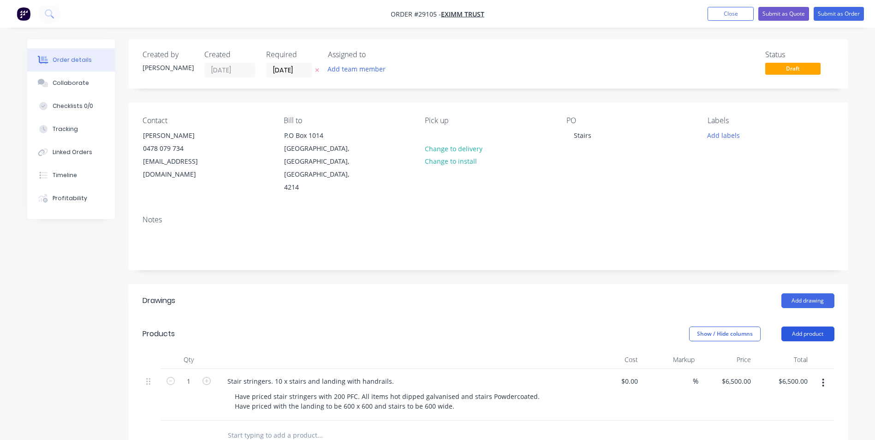
click at [822, 326] on button "Add product" at bounding box center [807, 333] width 53 height 15
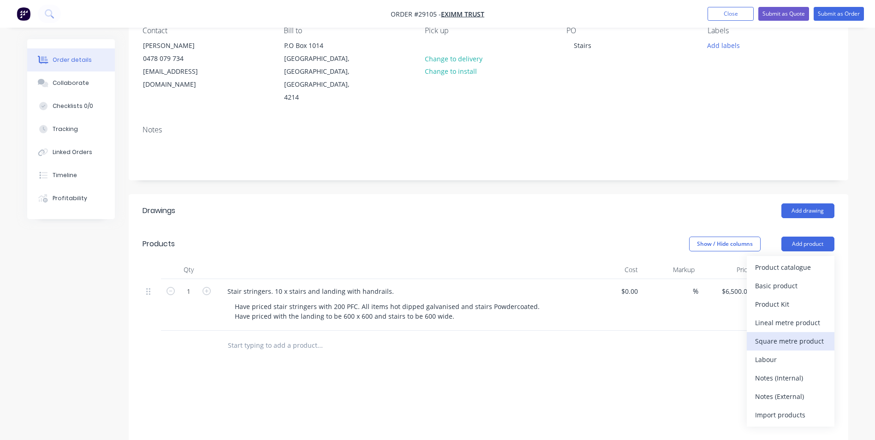
scroll to position [92, 0]
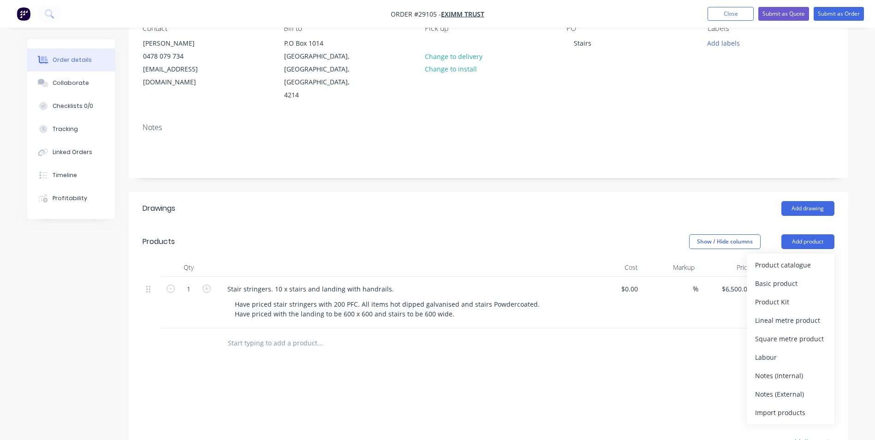
click at [805, 277] on div "Basic product" at bounding box center [790, 283] width 71 height 13
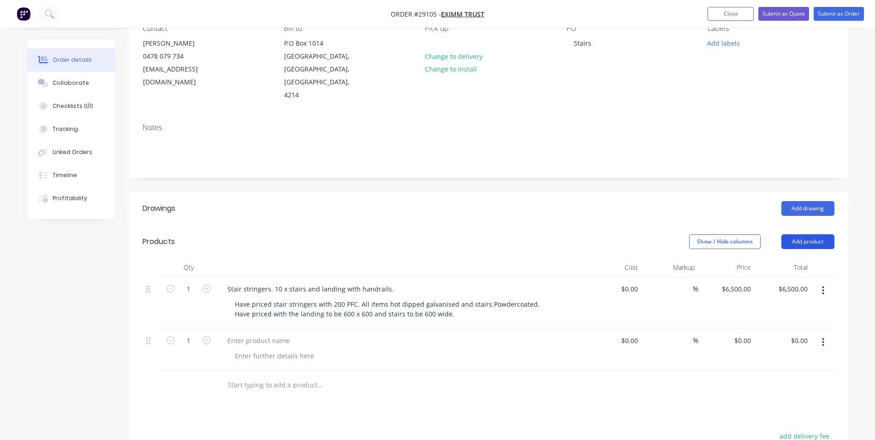
click at [809, 234] on button "Add product" at bounding box center [807, 241] width 53 height 15
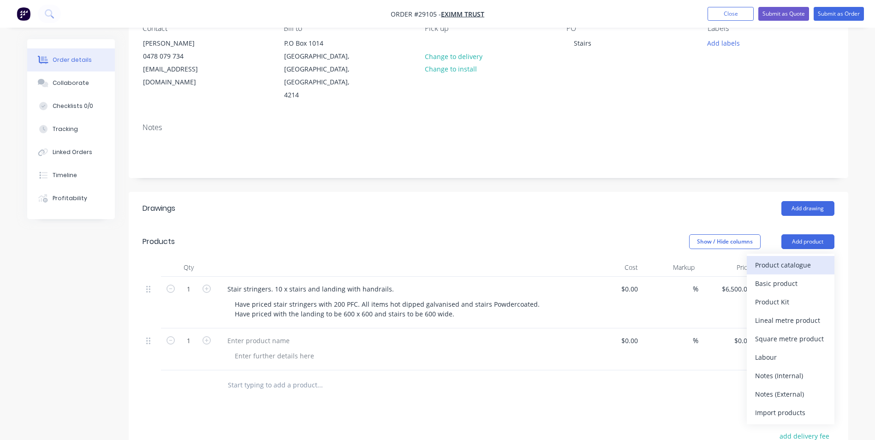
click at [793, 258] on div "Product catalogue" at bounding box center [790, 264] width 71 height 13
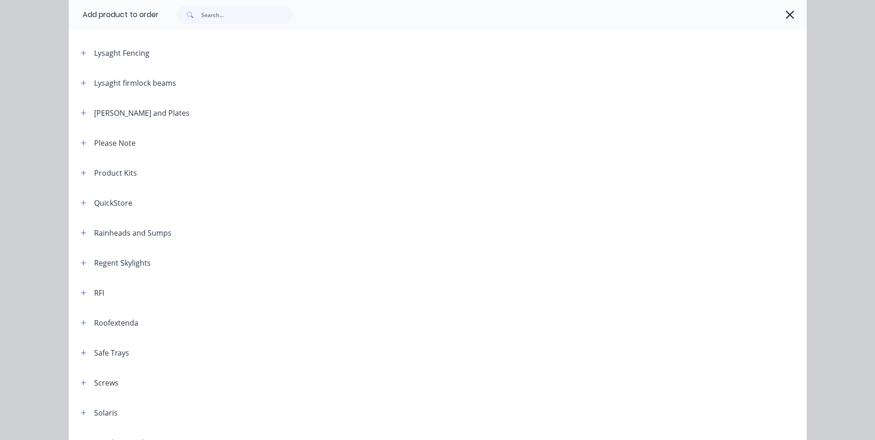
scroll to position [1015, 0]
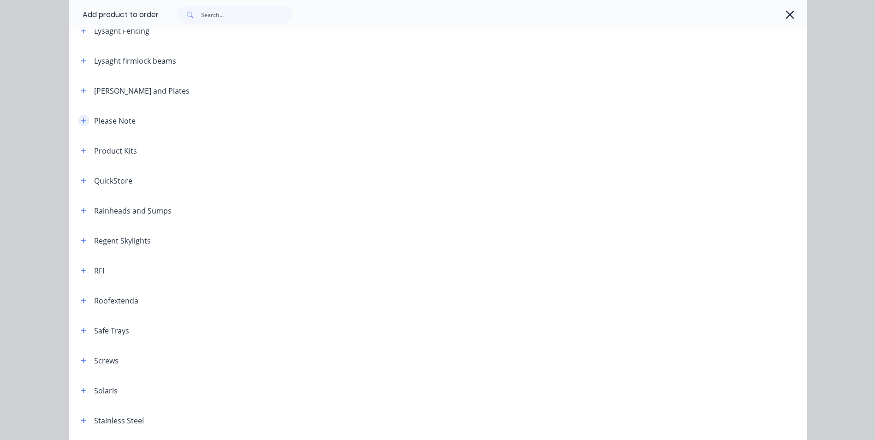
click at [83, 119] on button "button" at bounding box center [84, 121] width 12 height 12
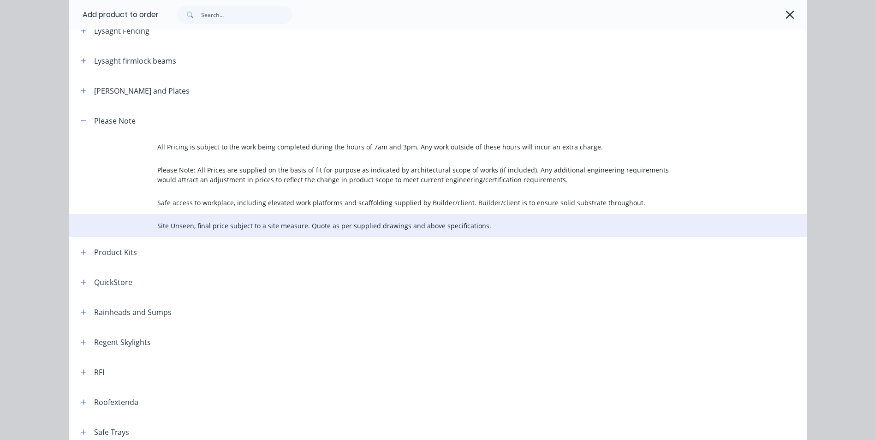
click at [461, 227] on span "Site Unseen, final price subject to a site measure. Quote as per supplied drawi…" at bounding box center [416, 226] width 519 height 10
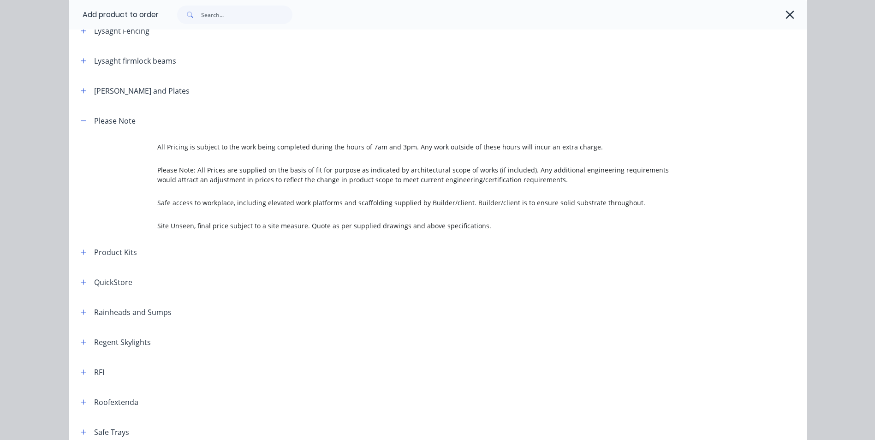
scroll to position [0, 0]
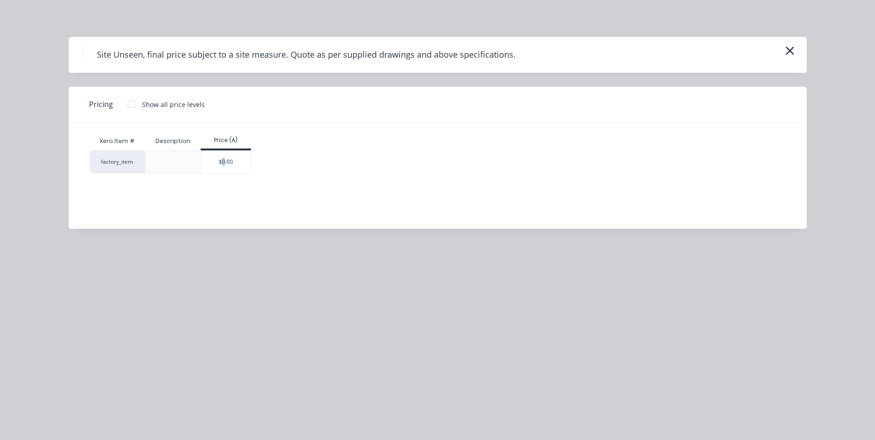
drag, startPoint x: 224, startPoint y: 163, endPoint x: 208, endPoint y: 173, distance: 18.3
click at [224, 163] on div "$0.00" at bounding box center [225, 162] width 49 height 22
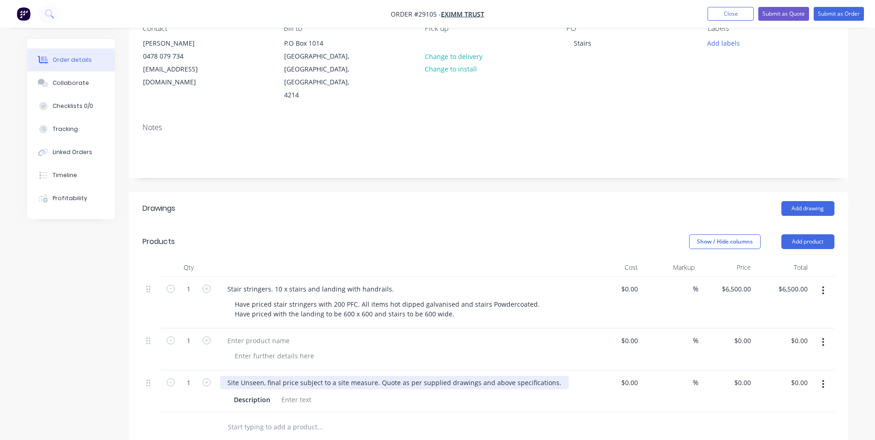
click at [471, 376] on div "Site Unseen, final price subject to a site measure. Quote as per supplied drawi…" at bounding box center [394, 382] width 349 height 13
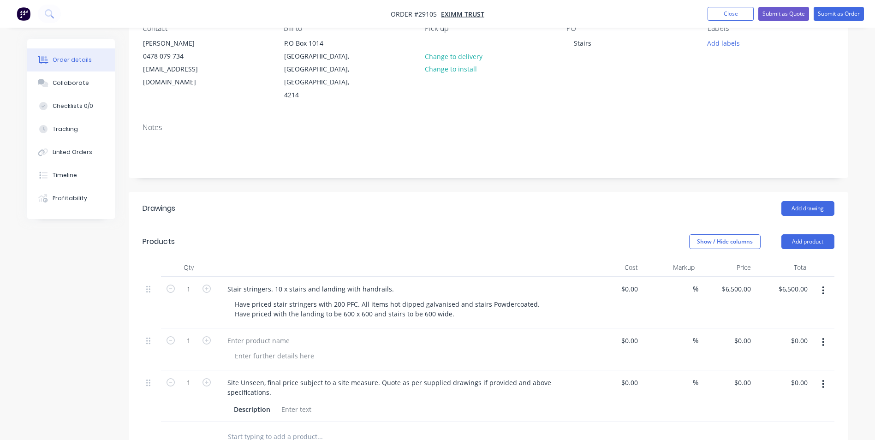
click at [338, 334] on div at bounding box center [401, 340] width 362 height 13
click at [259, 334] on div at bounding box center [258, 340] width 77 height 13
click at [226, 282] on div "Stair stringers. 10 x stairs and landing with handrails." at bounding box center [310, 288] width 181 height 13
click at [229, 282] on div "Stair stringers. 10 x stairs and landing with handrails." at bounding box center [310, 288] width 181 height 13
click at [382, 334] on div "Price is guestimate only, more information require" at bounding box center [305, 340] width 171 height 13
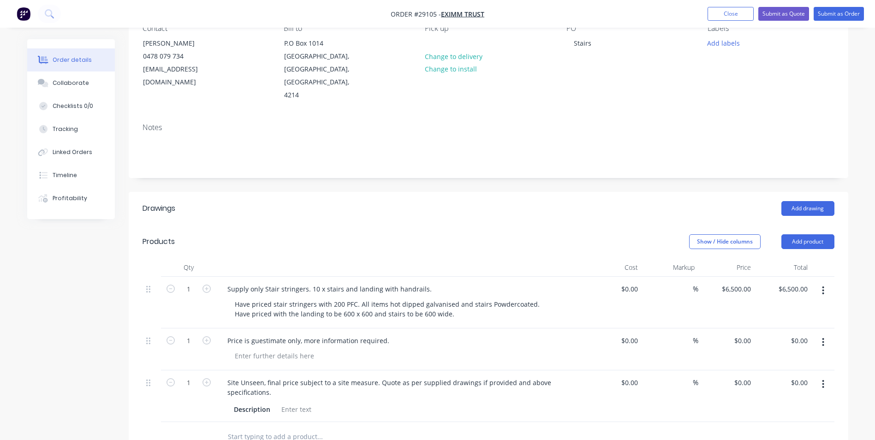
click at [825, 376] on button "button" at bounding box center [823, 384] width 22 height 17
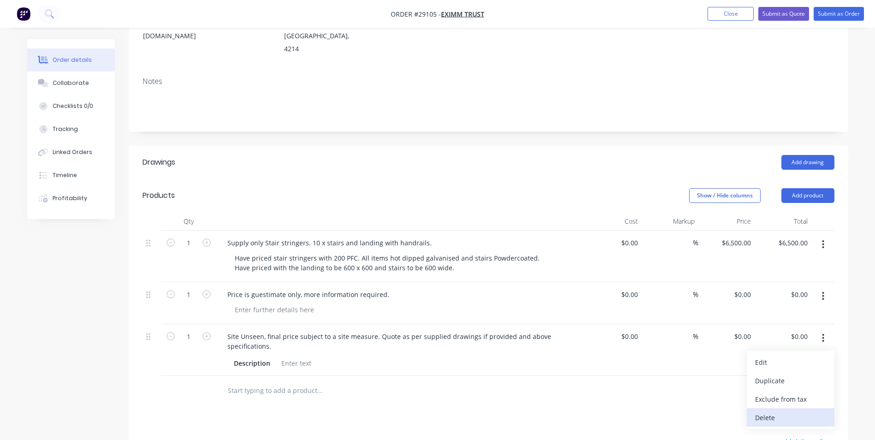
click at [763, 411] on div "Delete" at bounding box center [790, 417] width 71 height 13
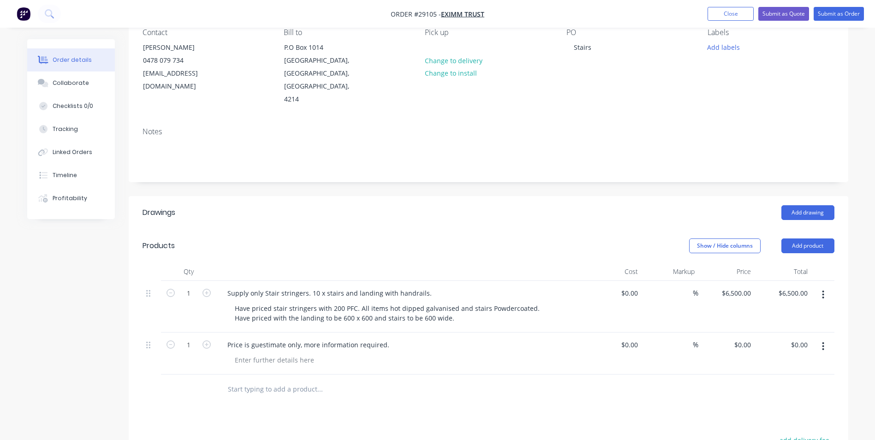
scroll to position [92, 0]
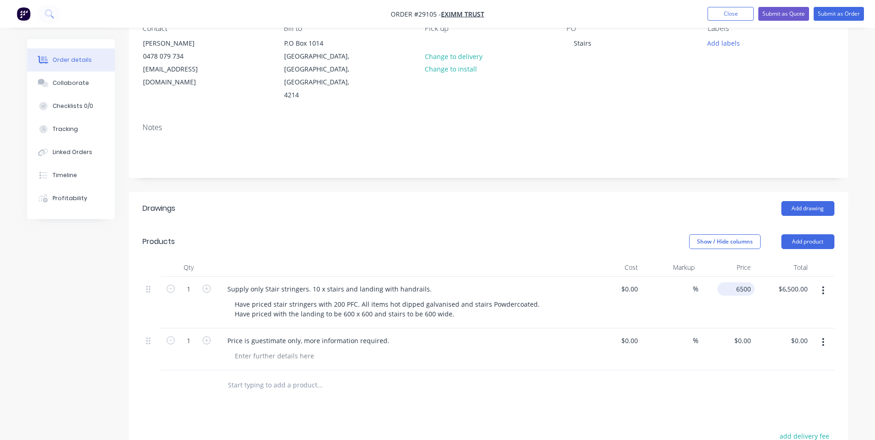
click at [733, 282] on div "6500 $6,500.00" at bounding box center [735, 288] width 37 height 13
type input "$6,800.00"
click at [729, 373] on div at bounding box center [488, 385] width 692 height 30
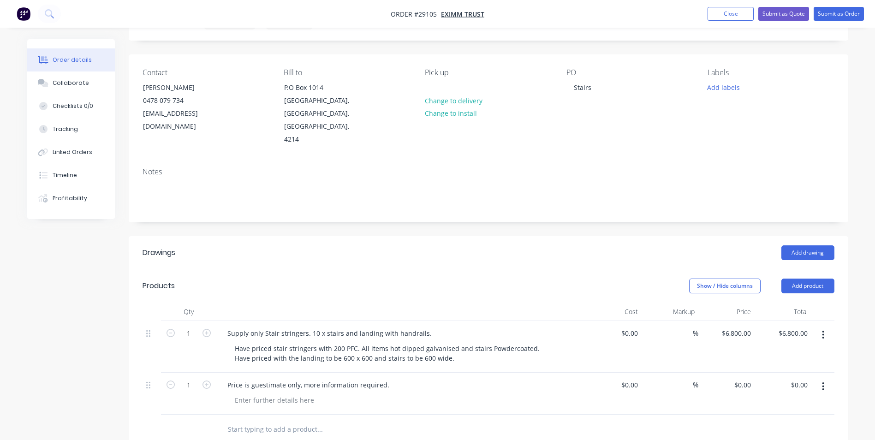
scroll to position [0, 0]
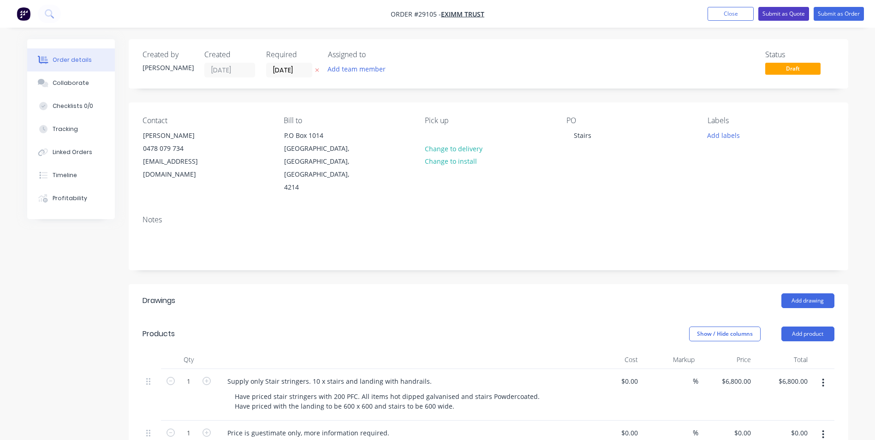
click at [777, 14] on button "Submit as Quote" at bounding box center [783, 14] width 51 height 14
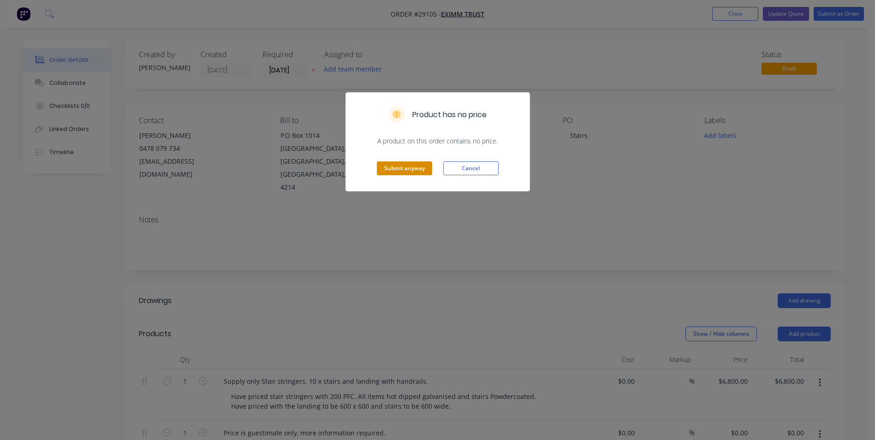
click at [419, 166] on button "Submit anyway" at bounding box center [404, 168] width 55 height 14
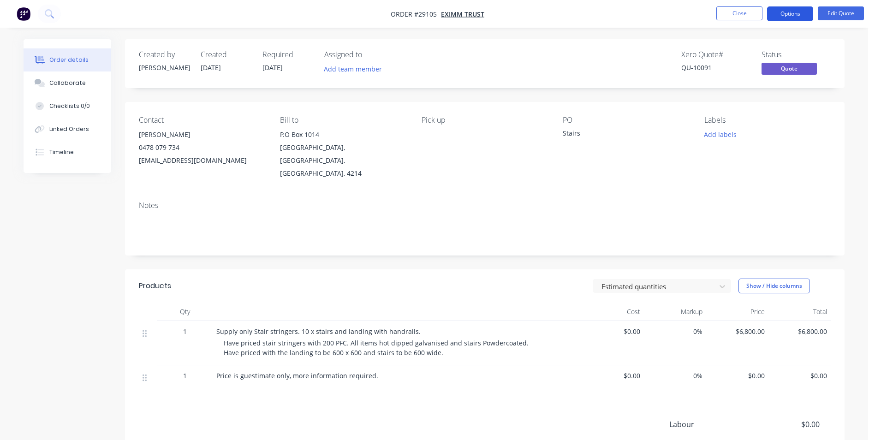
drag, startPoint x: 809, startPoint y: 13, endPoint x: 804, endPoint y: 18, distance: 6.2
click at [808, 14] on button "Options" at bounding box center [790, 13] width 46 height 15
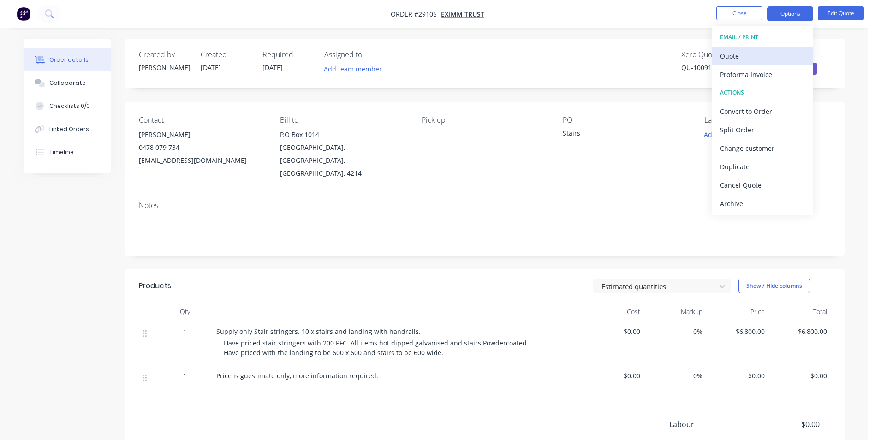
click at [724, 58] on div "Quote" at bounding box center [762, 55] width 85 height 13
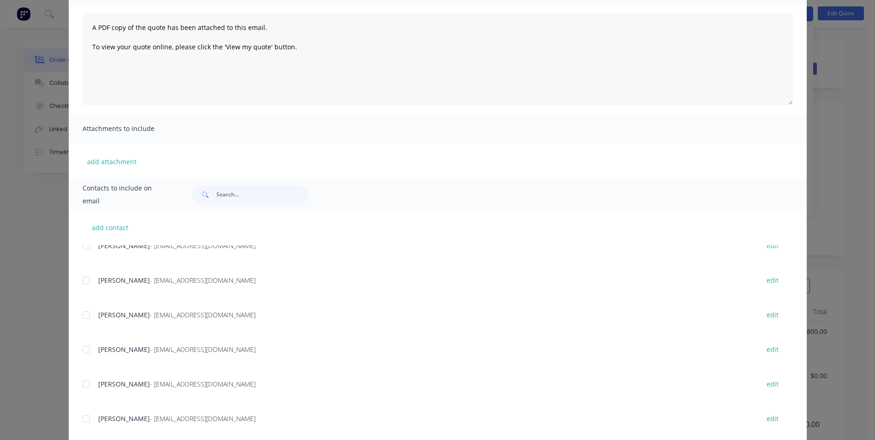
scroll to position [506, 0]
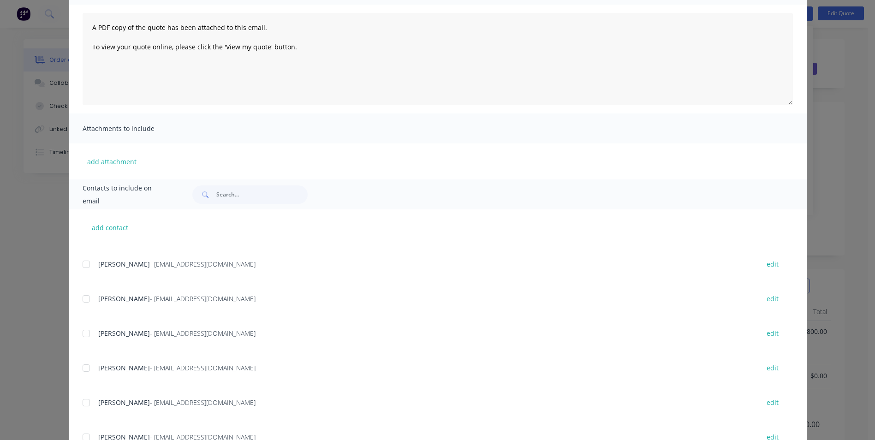
click at [82, 435] on div at bounding box center [86, 437] width 18 height 18
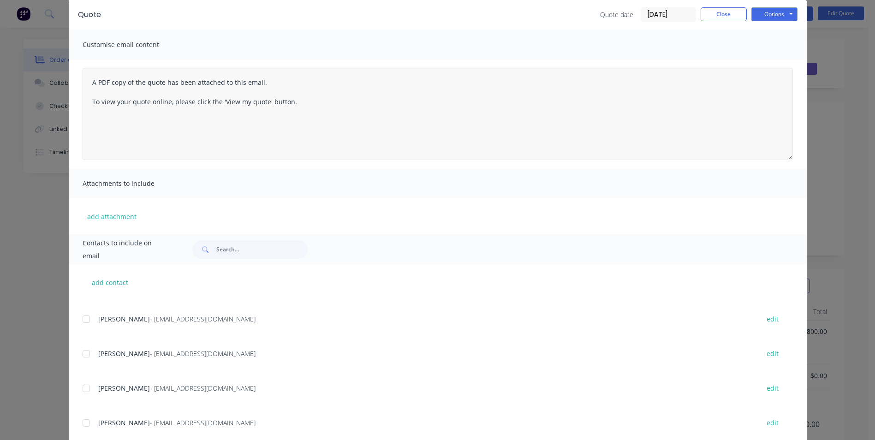
scroll to position [0, 0]
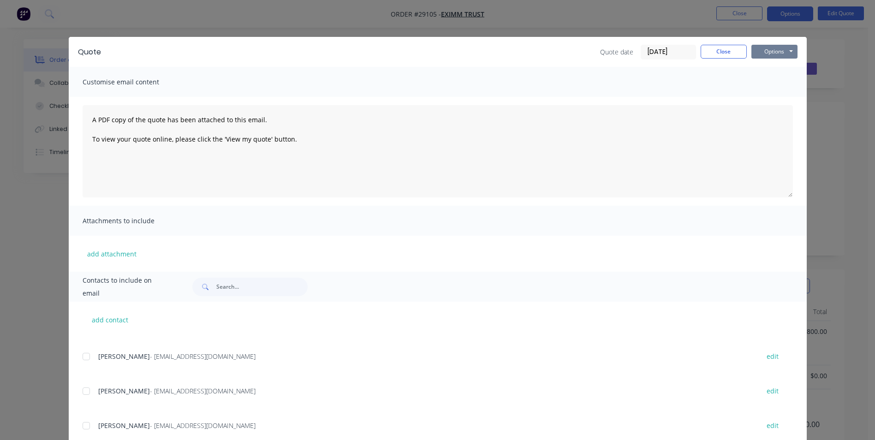
click at [777, 52] on button "Options" at bounding box center [774, 52] width 46 height 14
click at [771, 96] on button "Email" at bounding box center [780, 98] width 59 height 15
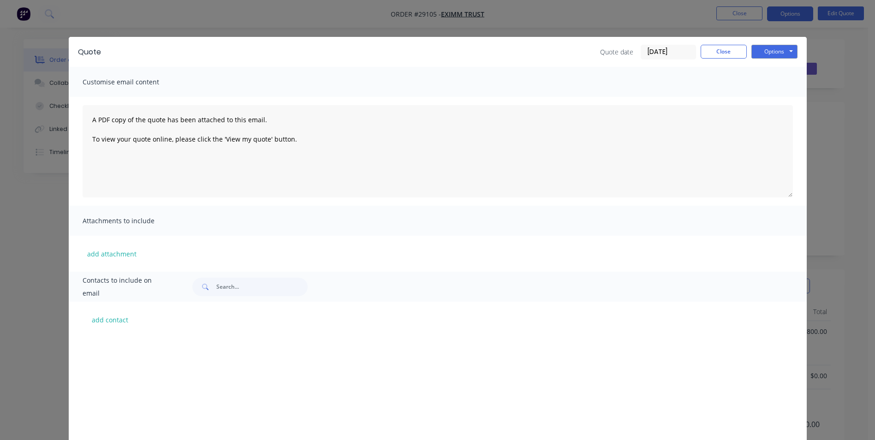
scroll to position [506, 0]
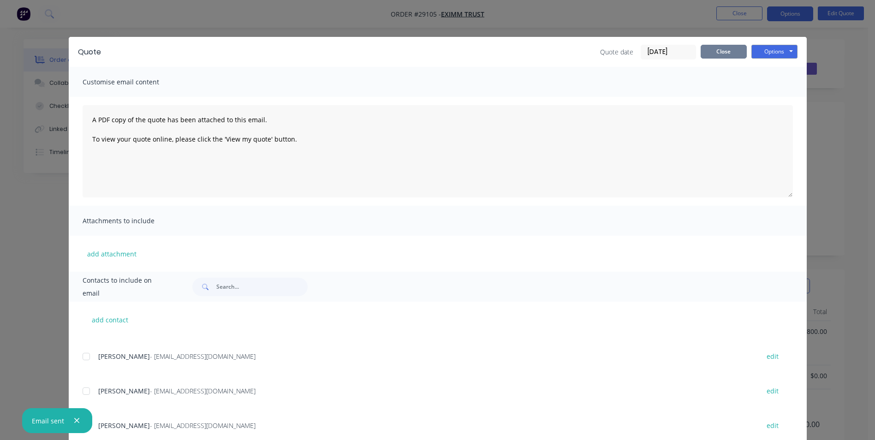
click at [702, 50] on button "Close" at bounding box center [723, 52] width 46 height 14
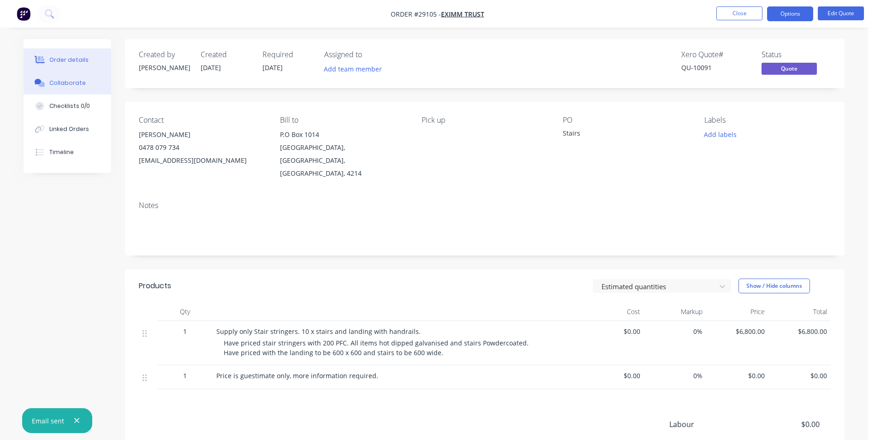
click at [74, 84] on div "Collaborate" at bounding box center [67, 83] width 36 height 8
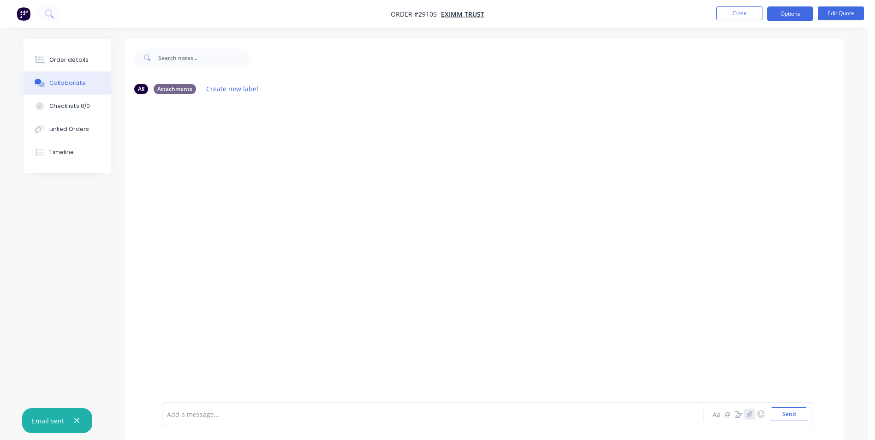
click at [751, 414] on icon "button" at bounding box center [749, 414] width 5 height 6
click at [781, 411] on button "Send" at bounding box center [789, 414] width 36 height 14
click at [728, 12] on button "Close" at bounding box center [739, 13] width 46 height 14
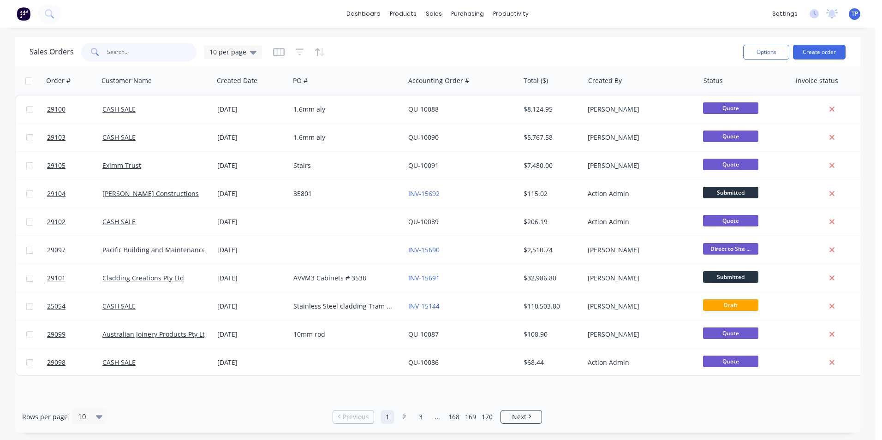
click at [160, 53] on input "text" at bounding box center [152, 52] width 90 height 18
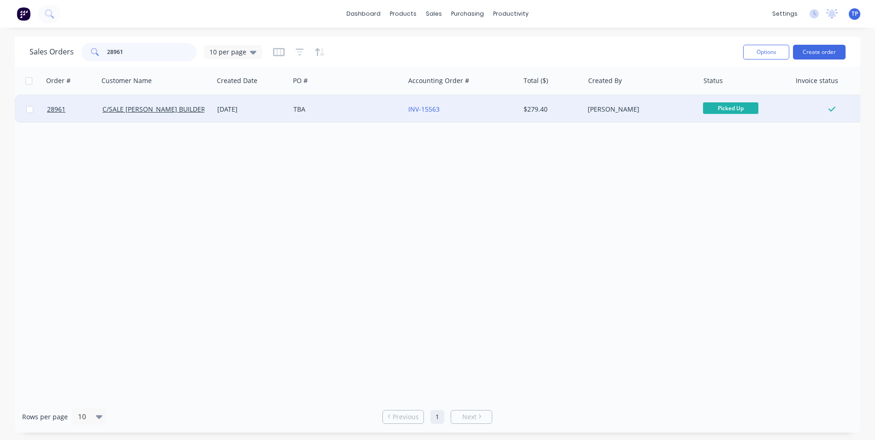
type input "28961"
click at [370, 109] on div "TBA" at bounding box center [344, 109] width 102 height 9
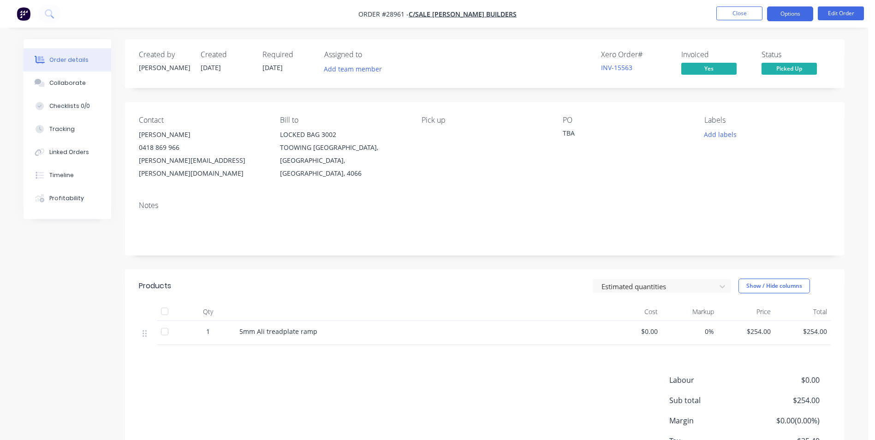
click at [802, 13] on button "Options" at bounding box center [790, 13] width 46 height 15
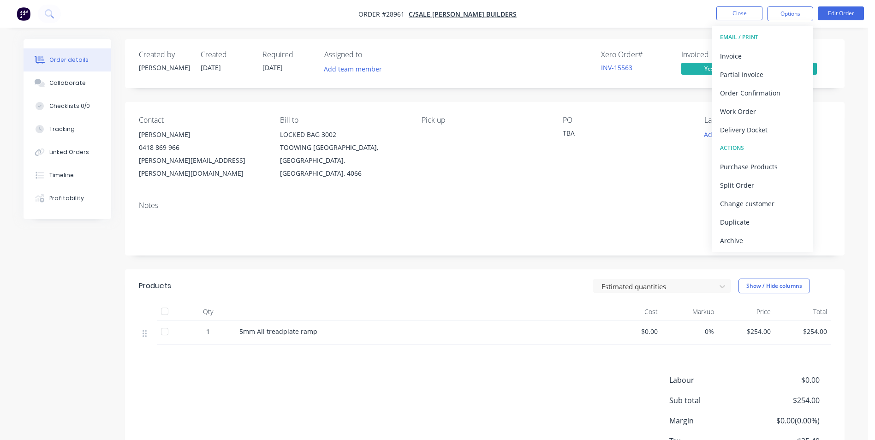
click at [640, 6] on nav "Order #28961 - C/SALE [PERSON_NAME] BUILDERS Close Options EMAIL / PRINT Invoic…" at bounding box center [437, 14] width 875 height 28
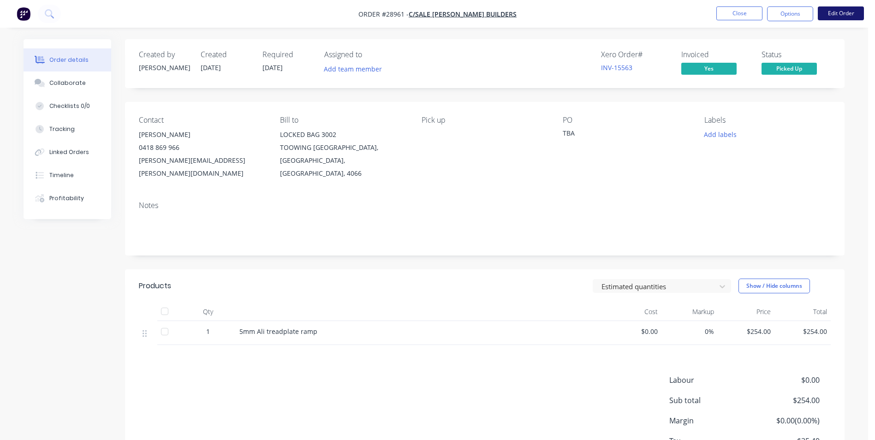
click at [832, 10] on button "Edit Order" at bounding box center [841, 13] width 46 height 14
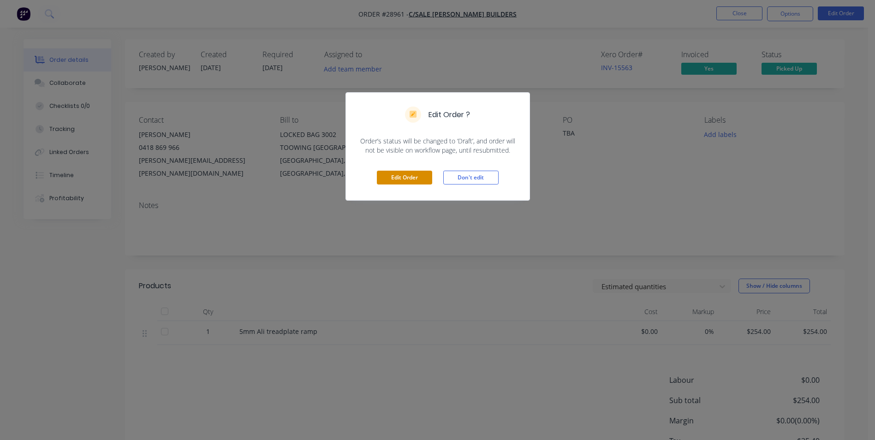
click at [398, 178] on button "Edit Order" at bounding box center [404, 178] width 55 height 14
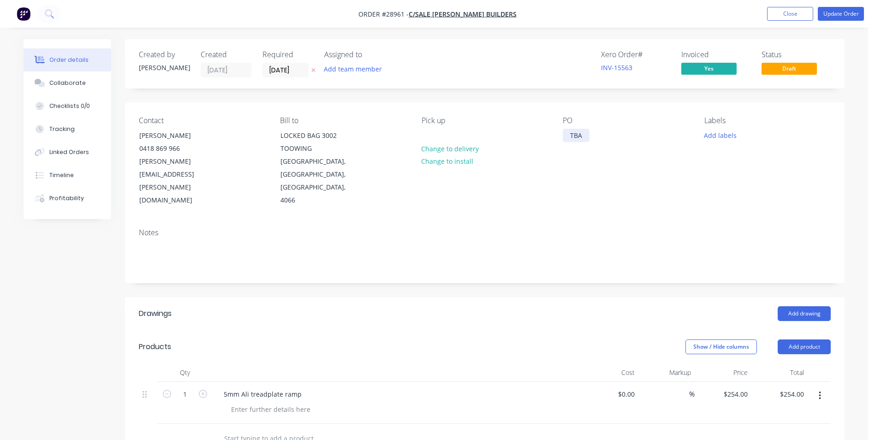
click at [582, 135] on div "TBA" at bounding box center [576, 135] width 27 height 13
click at [841, 11] on button "Update Order" at bounding box center [841, 14] width 46 height 14
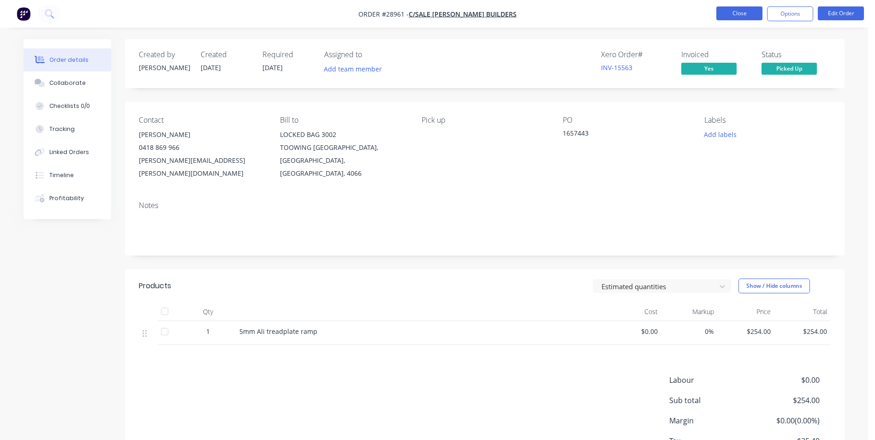
click at [729, 15] on button "Close" at bounding box center [739, 13] width 46 height 14
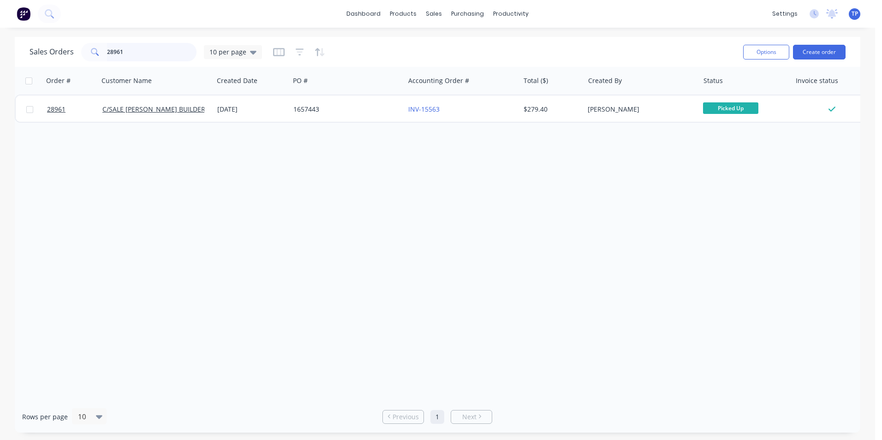
click at [141, 48] on input "28961" at bounding box center [152, 52] width 90 height 18
type input "2"
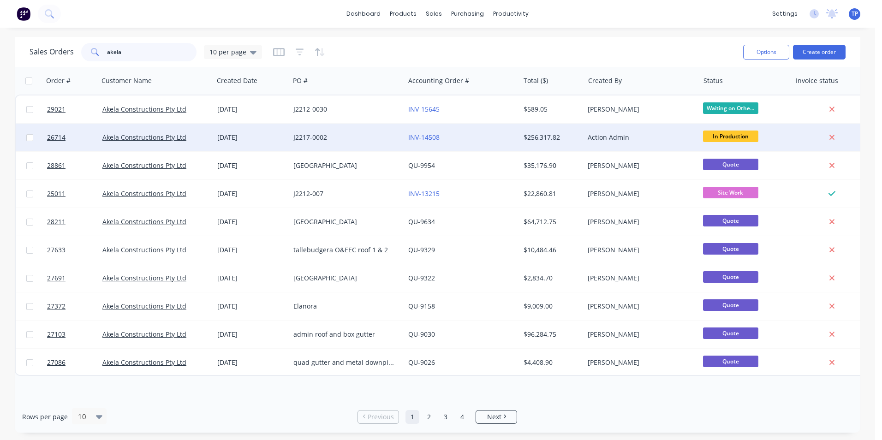
type input "akela"
click at [487, 139] on div "INV-14508" at bounding box center [459, 137] width 102 height 9
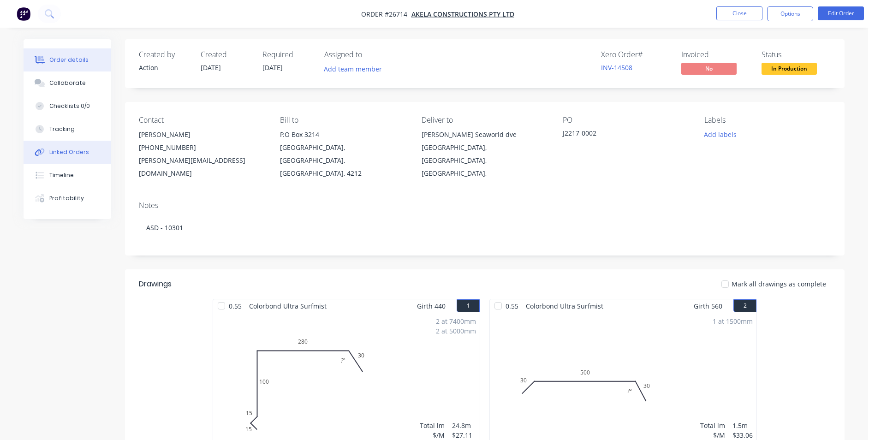
click at [76, 153] on div "Linked Orders" at bounding box center [69, 152] width 40 height 8
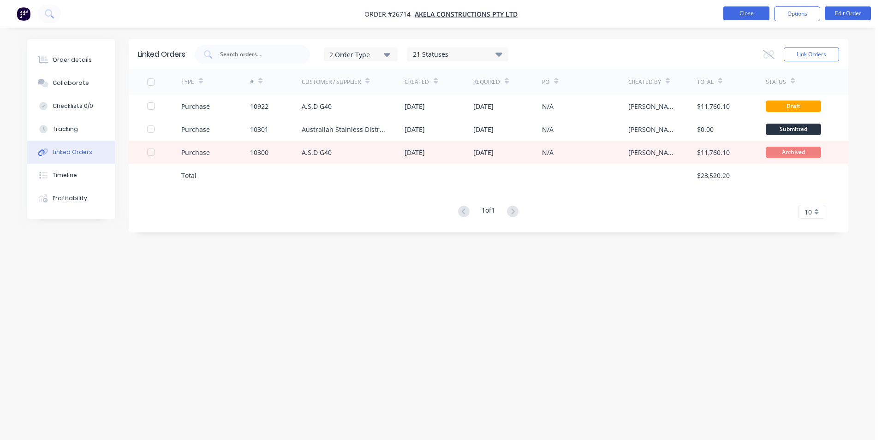
click at [746, 6] on button "Close" at bounding box center [746, 13] width 46 height 14
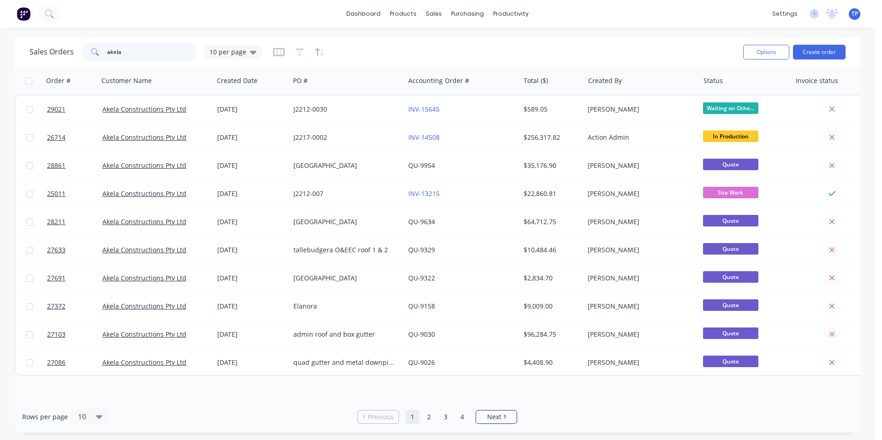
click at [161, 52] on input "akela" at bounding box center [152, 52] width 90 height 18
type input "a"
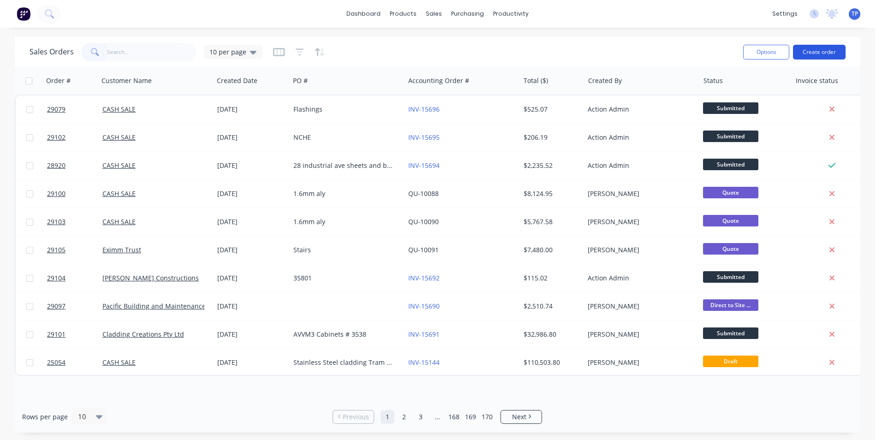
click at [815, 49] on button "Create order" at bounding box center [819, 52] width 53 height 15
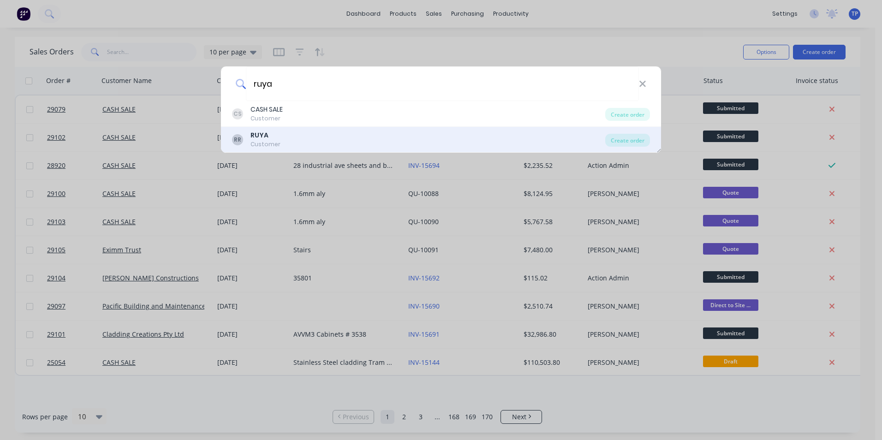
type input "ruya"
click at [282, 143] on div "RR RUYA Customer" at bounding box center [418, 140] width 373 height 18
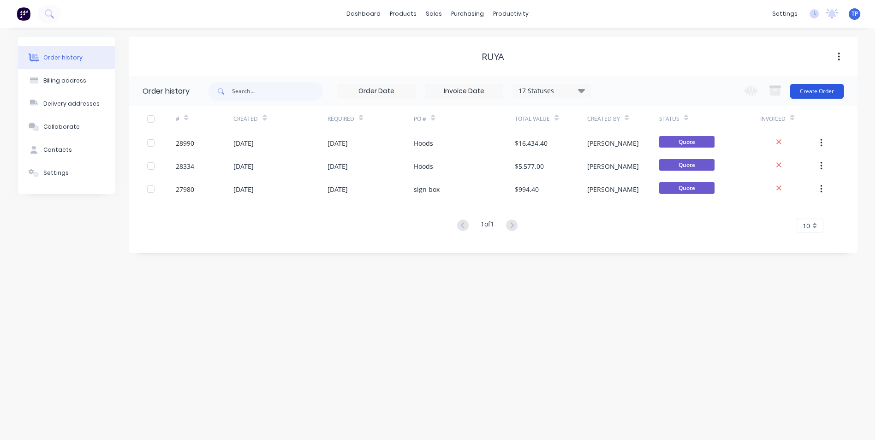
click at [807, 87] on button "Create Order" at bounding box center [816, 91] width 53 height 15
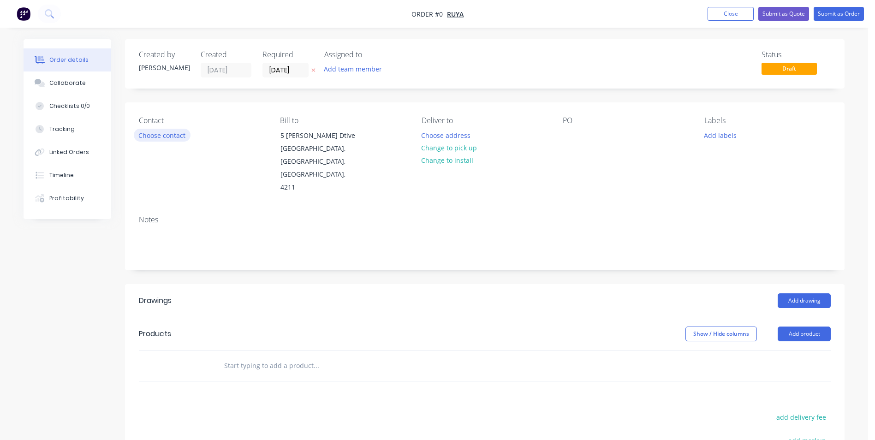
click at [175, 136] on button "Choose contact" at bounding box center [162, 135] width 57 height 12
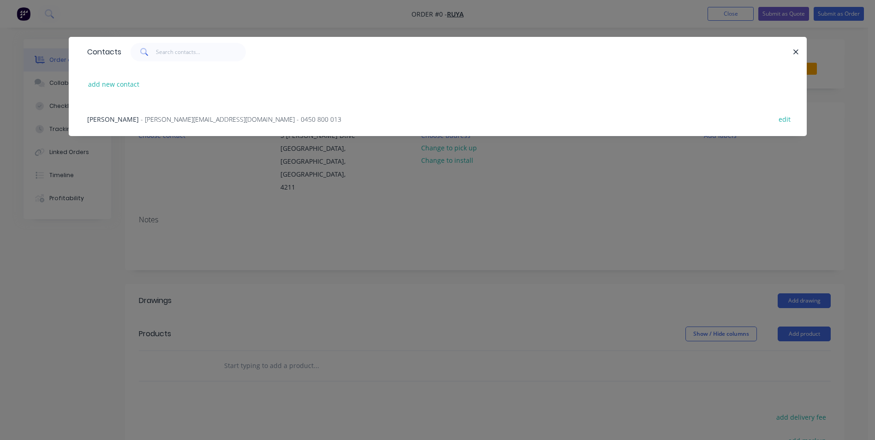
click at [141, 117] on span "- [PERSON_NAME][EMAIL_ADDRESS][DOMAIN_NAME] - 0450 800 013" at bounding box center [241, 119] width 201 height 9
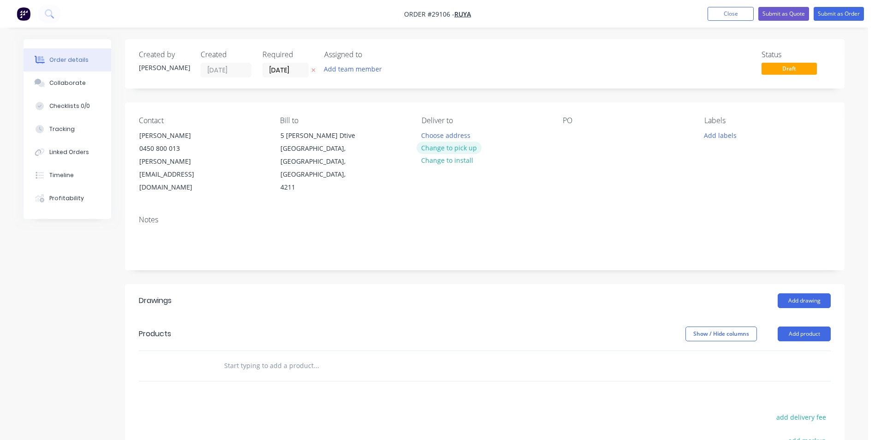
click at [455, 148] on button "Change to pick up" at bounding box center [448, 148] width 65 height 12
click at [567, 136] on div at bounding box center [570, 135] width 15 height 13
click at [797, 326] on button "Add product" at bounding box center [803, 333] width 53 height 15
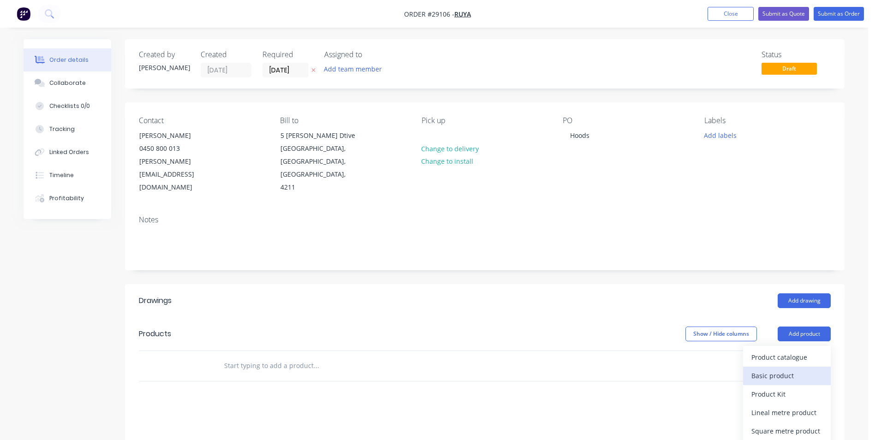
click at [776, 369] on div "Basic product" at bounding box center [786, 375] width 71 height 13
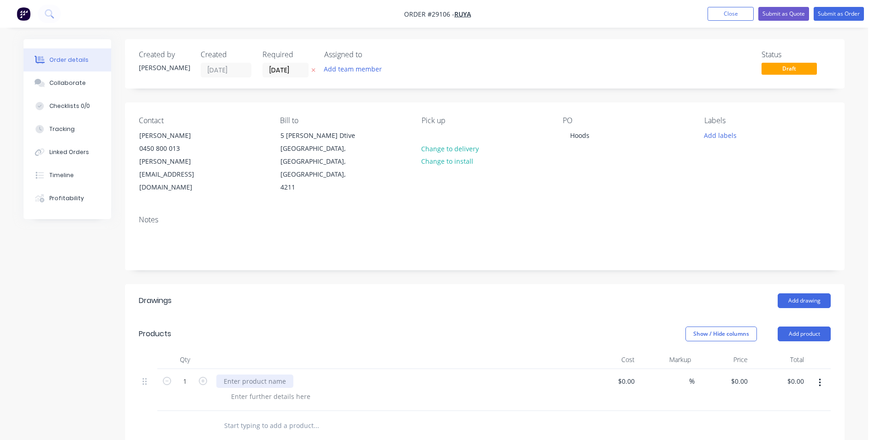
click at [255, 374] on div at bounding box center [254, 380] width 77 height 13
